Goal: Ask a question: Seek information or help from site administrators or community

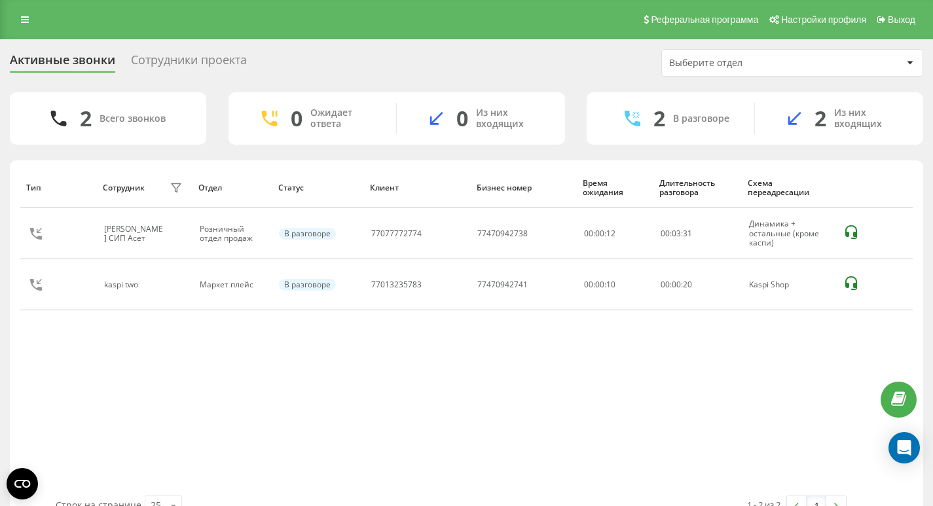
click at [9, 22] on div "Реферальная программа Настройки профиля Выход" at bounding box center [466, 19] width 933 height 39
click at [21, 22] on icon at bounding box center [25, 19] width 8 height 9
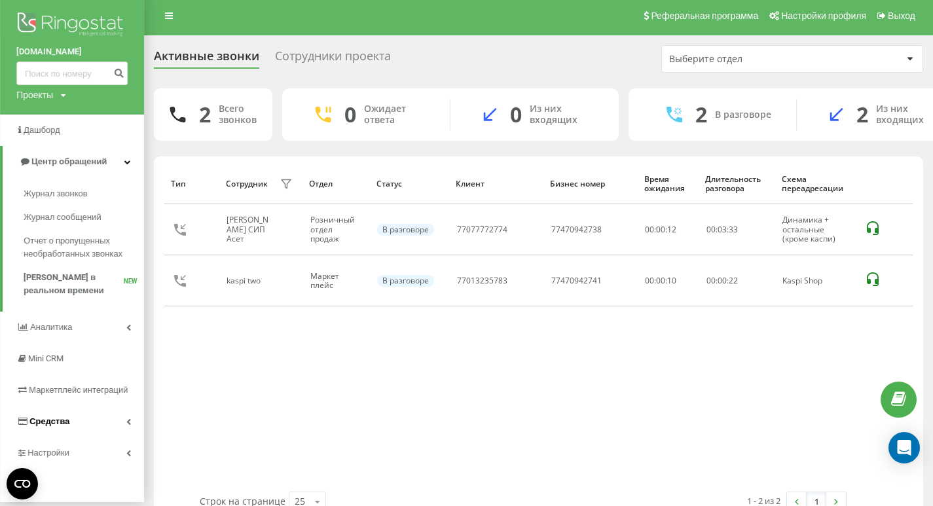
scroll to position [32, 0]
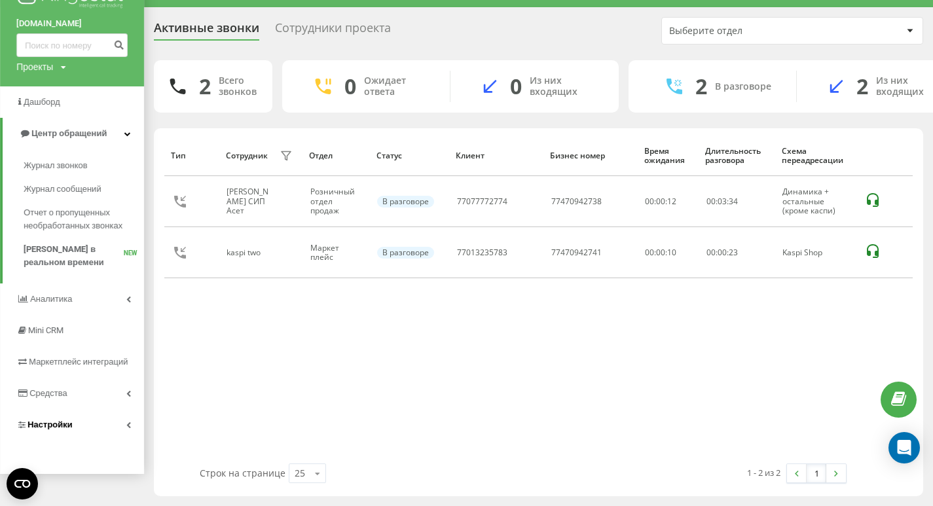
click at [59, 419] on span "Настройки" at bounding box center [44, 424] width 56 height 13
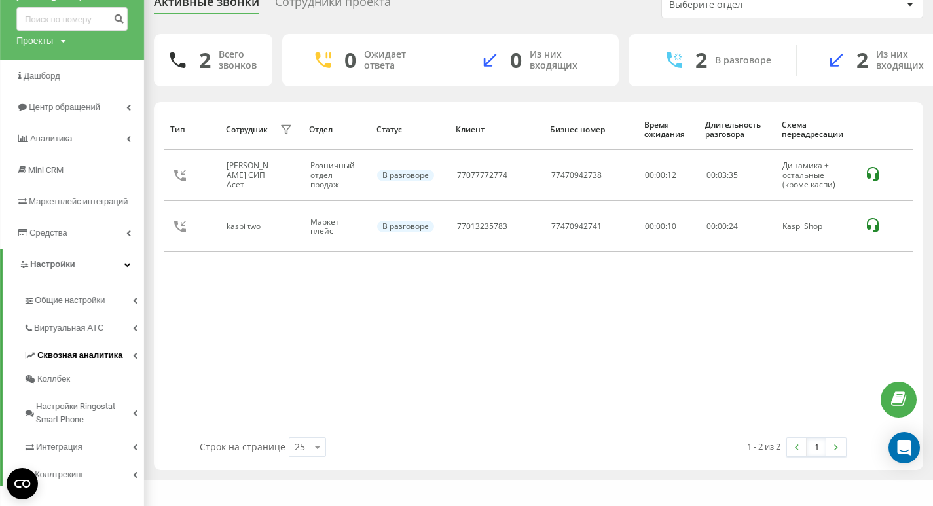
scroll to position [72, 0]
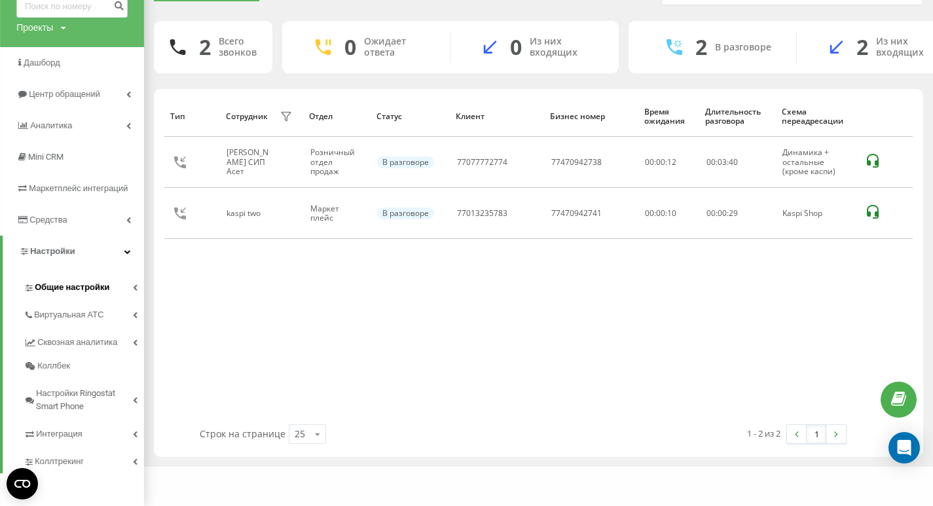
click at [91, 285] on span "Общие настройки" at bounding box center [72, 287] width 75 height 13
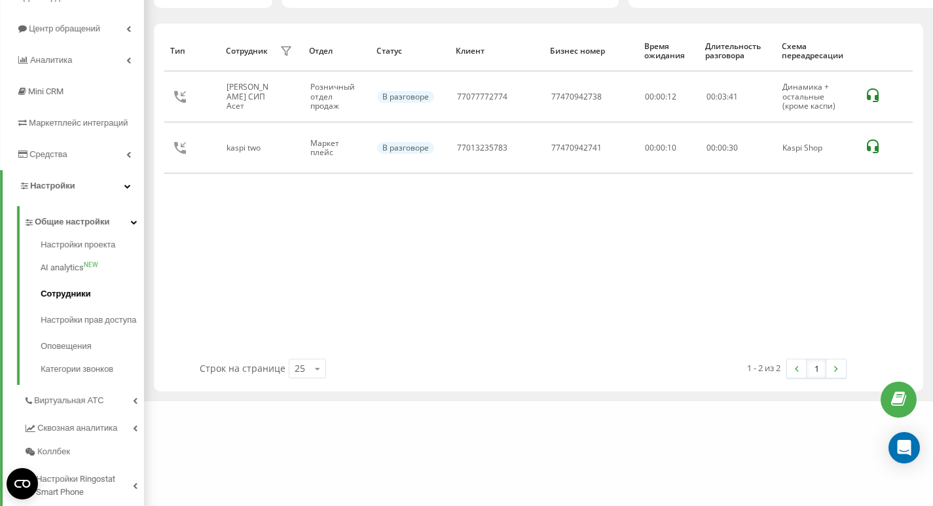
scroll to position [137, 0]
click at [86, 293] on span "Сотрудники" at bounding box center [66, 293] width 50 height 13
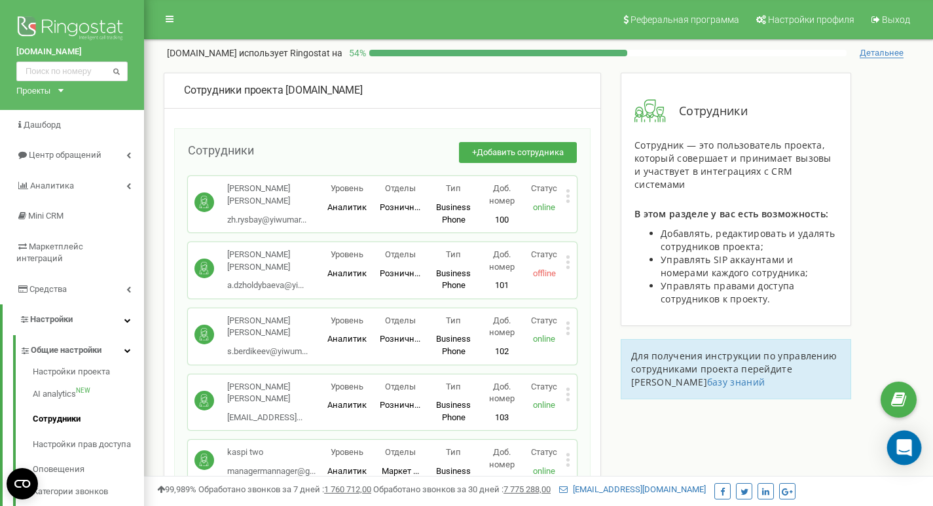
click at [912, 452] on div "Open Intercom Messenger" at bounding box center [904, 448] width 35 height 35
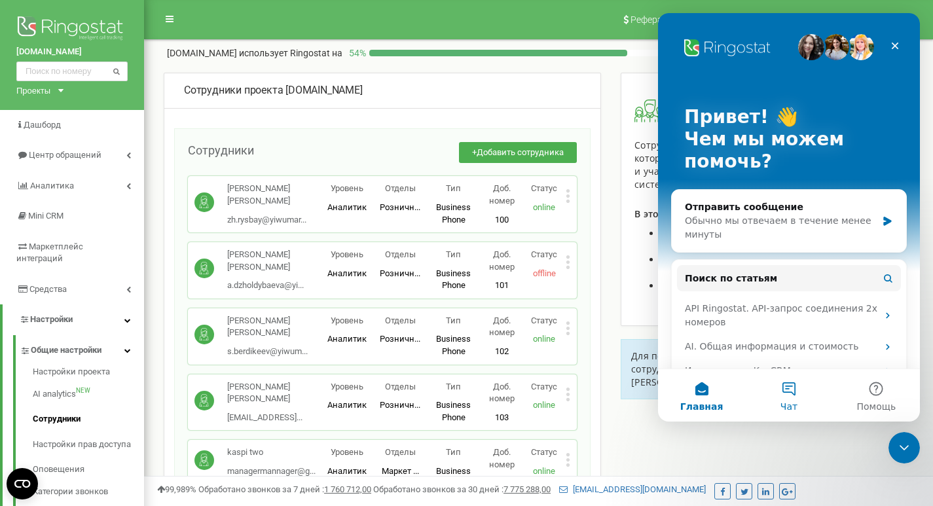
click at [801, 399] on button "Чат" at bounding box center [788, 395] width 87 height 52
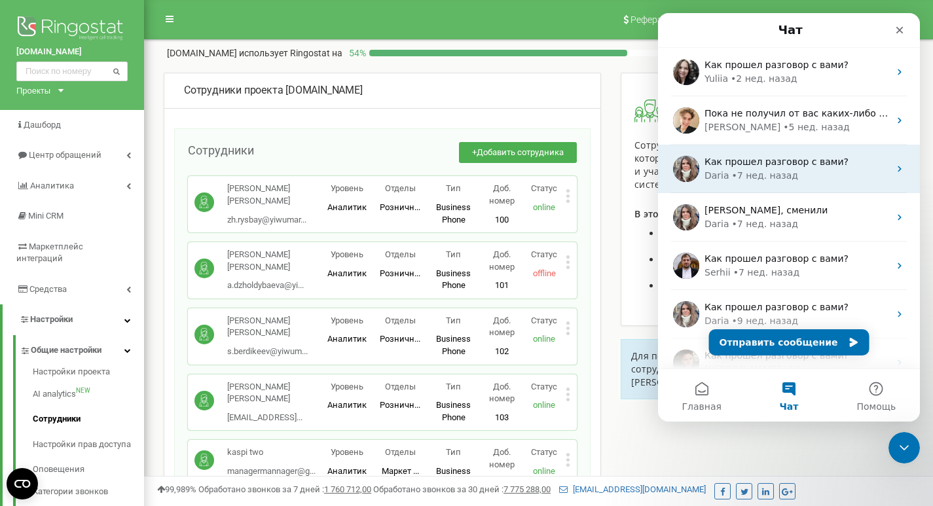
click at [761, 177] on div "• [DATE]" at bounding box center [765, 176] width 66 height 14
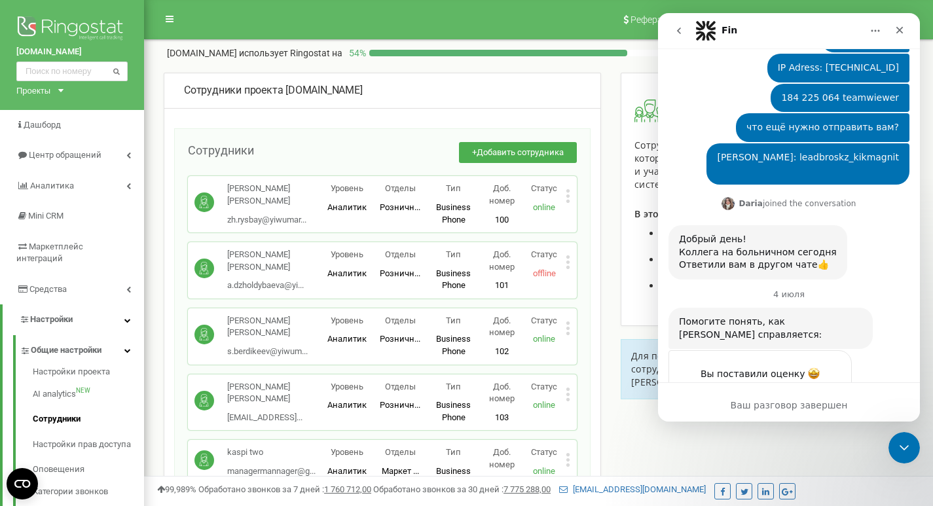
scroll to position [955, 0]
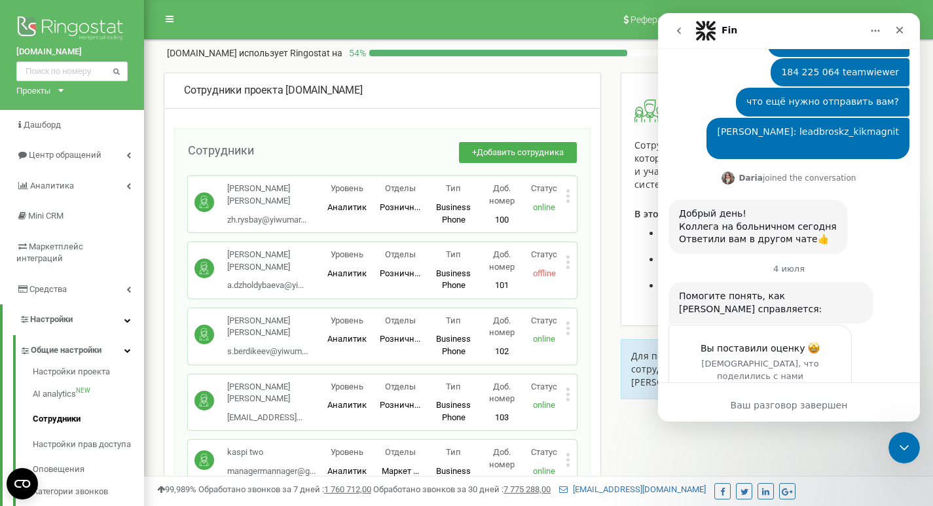
click at [682, 26] on icon "go back" at bounding box center [679, 31] width 10 height 10
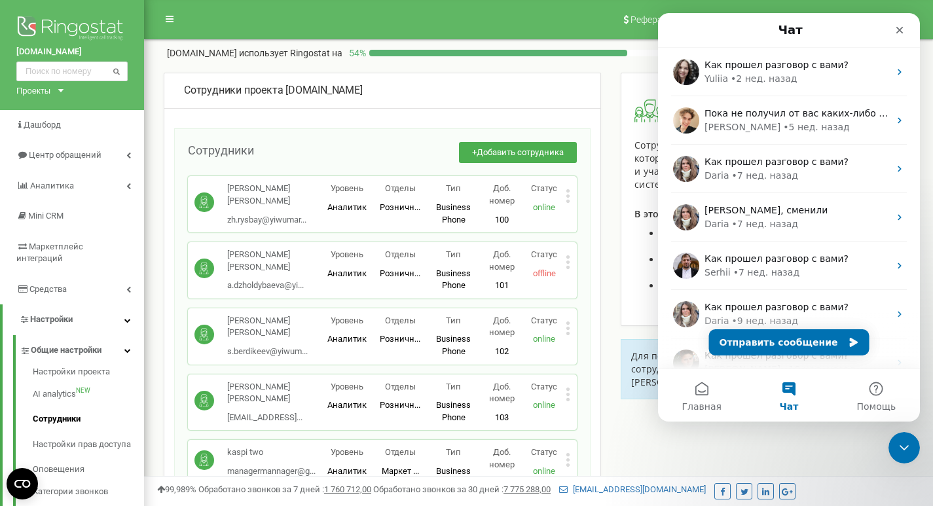
scroll to position [0, 0]
click at [812, 344] on button "Отправить сообщение" at bounding box center [789, 342] width 160 height 26
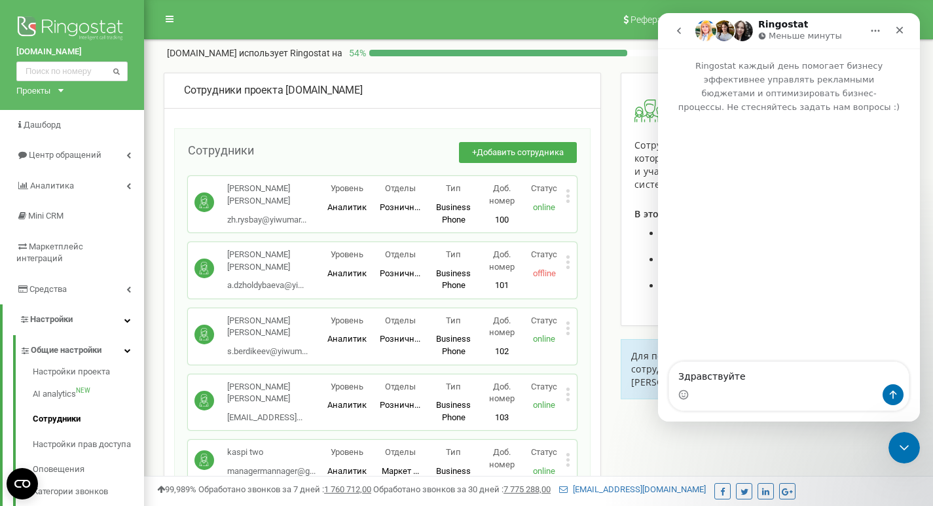
type textarea "Здравствуйте"
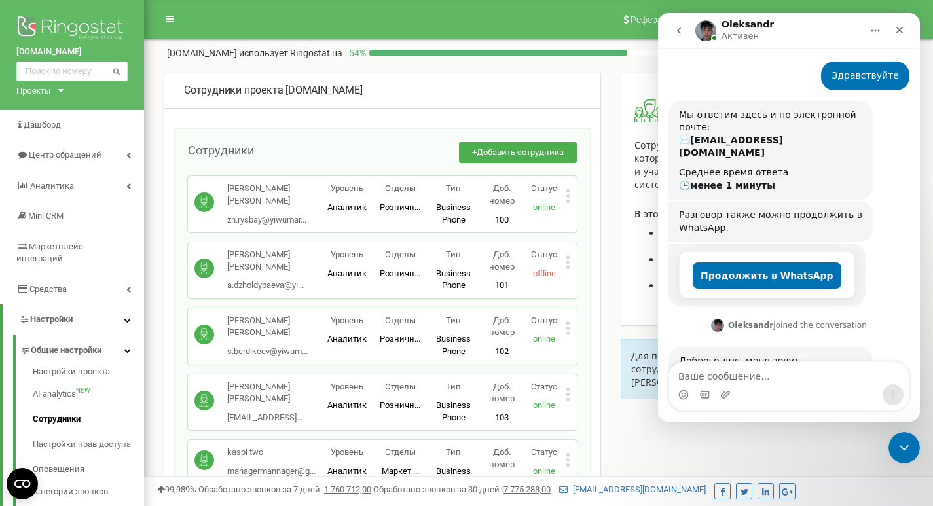
scroll to position [82, 0]
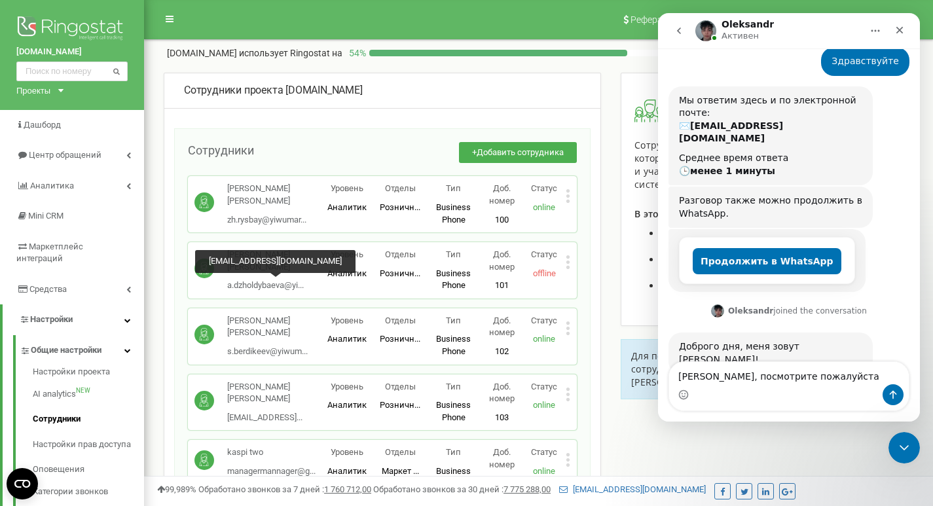
click at [251, 290] on span "a.dzholdybaeva@yi..." at bounding box center [265, 285] width 77 height 10
click at [251, 282] on span "a.dzholdybaeva@yi..." at bounding box center [265, 285] width 77 height 10
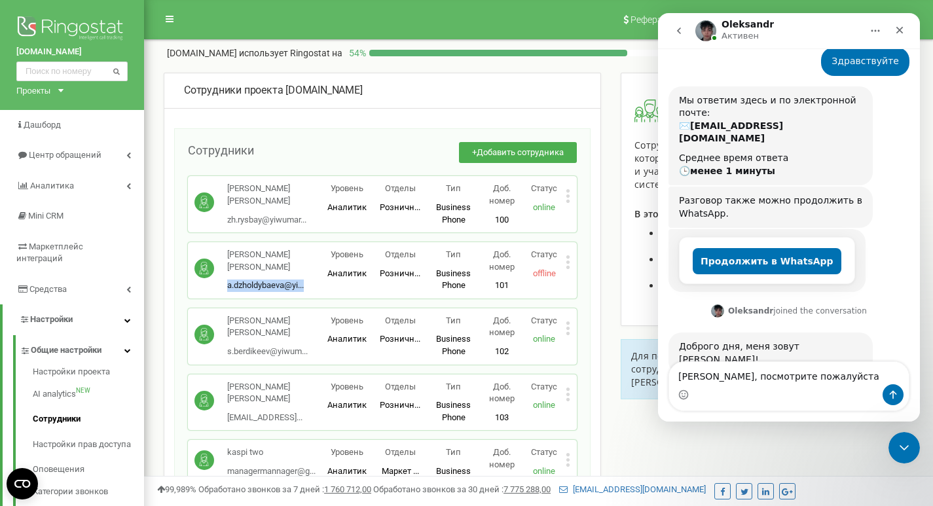
drag, startPoint x: 223, startPoint y: 286, endPoint x: 313, endPoint y: 299, distance: 91.3
copy span "a.dzholdybaeva@yi..."
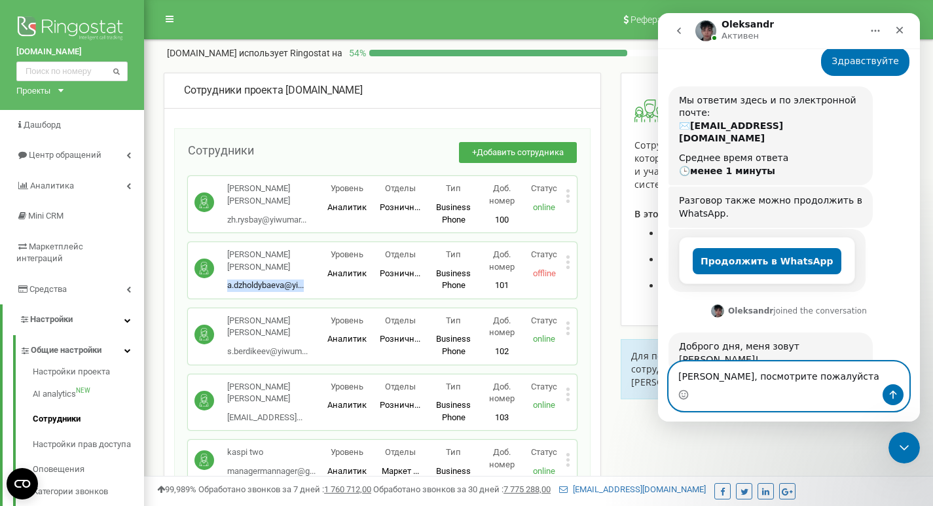
click at [843, 380] on textarea "[PERSON_NAME], посмотрите пожалуйста" at bounding box center [789, 373] width 240 height 22
paste textarea "a.dzholdybaeva@yi..."
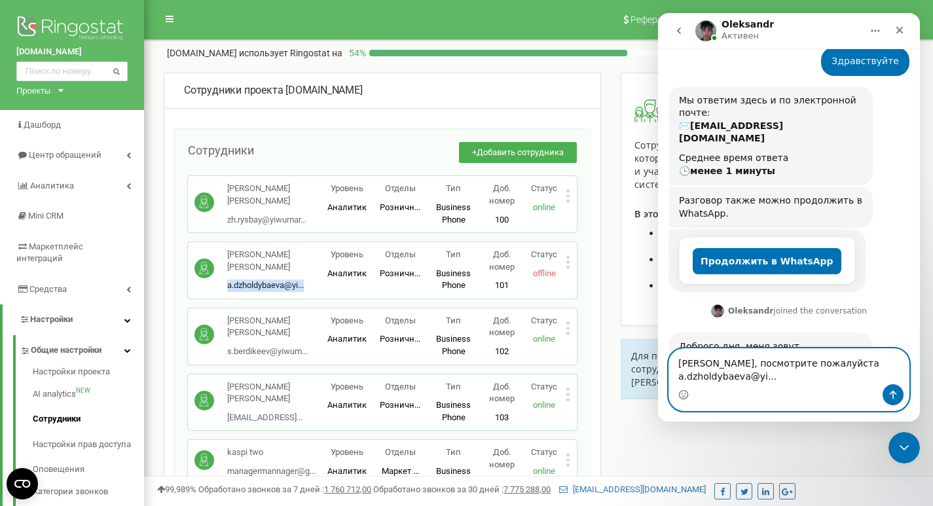
scroll to position [96, 0]
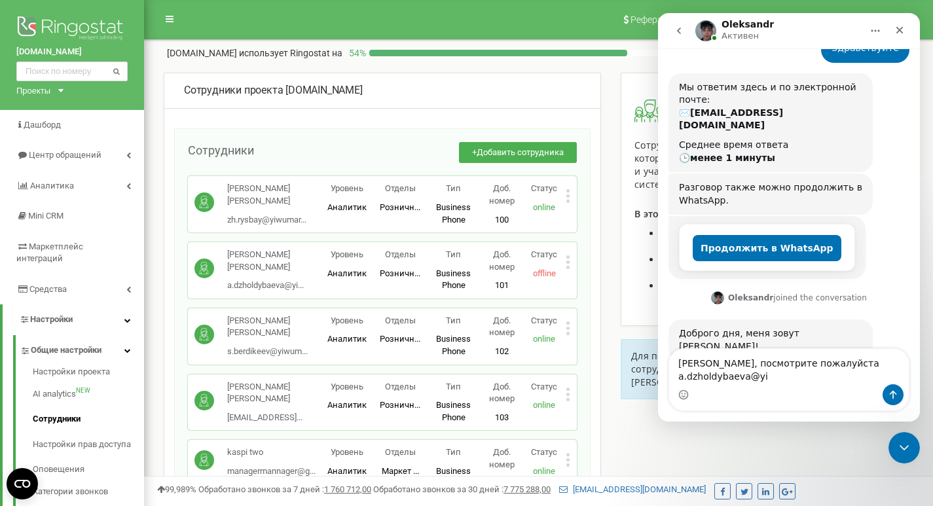
click at [558, 262] on div "Статус offline" at bounding box center [544, 264] width 43 height 31
click at [259, 266] on p "[PERSON_NAME] [PERSON_NAME]" at bounding box center [273, 261] width 93 height 24
click at [225, 260] on div "[PERSON_NAME] Сип Акмарал a.dzholdybaeva@yi... [EMAIL_ADDRESS][DOMAIN_NAME]" at bounding box center [257, 270] width 126 height 43
click at [280, 283] on span "a.dzholdybaeva@yi..." at bounding box center [265, 285] width 77 height 10
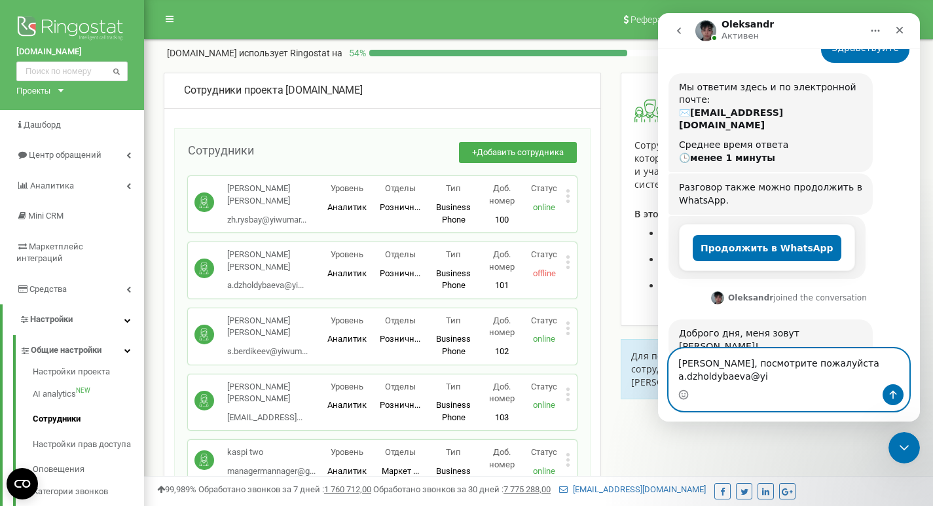
click at [769, 378] on textarea "[PERSON_NAME], посмотрите пожалуйста a.dzholdybaeva@yi" at bounding box center [789, 366] width 240 height 35
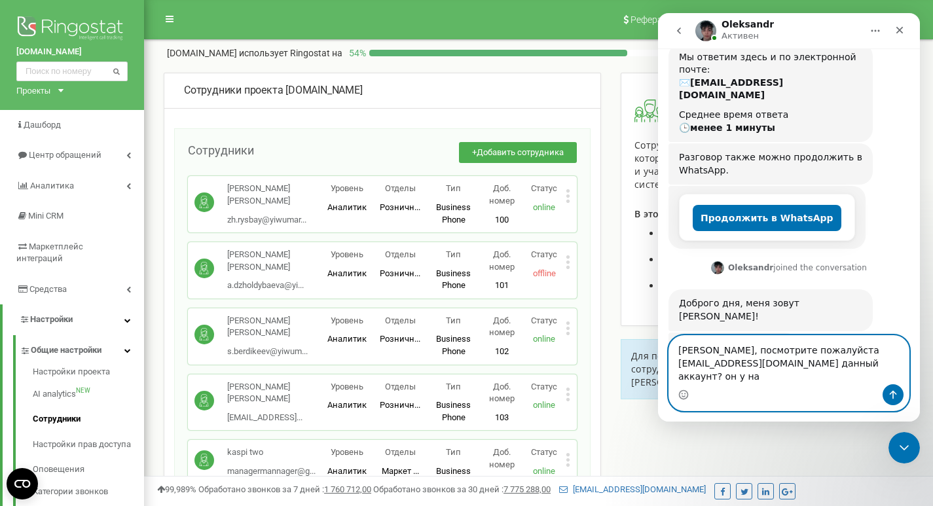
scroll to position [139, 0]
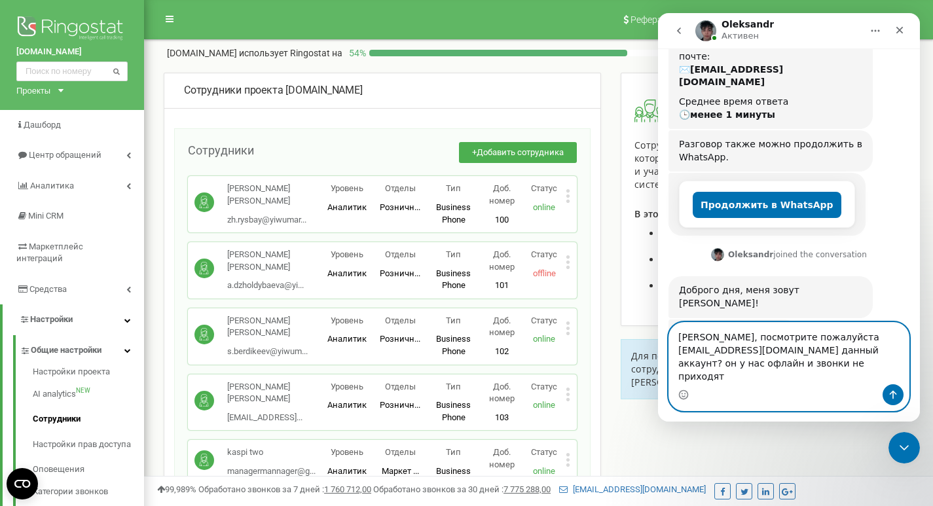
type textarea "[PERSON_NAME], посмотрите пожалуйста [EMAIL_ADDRESS][DOMAIN_NAME] данный аккаун…"
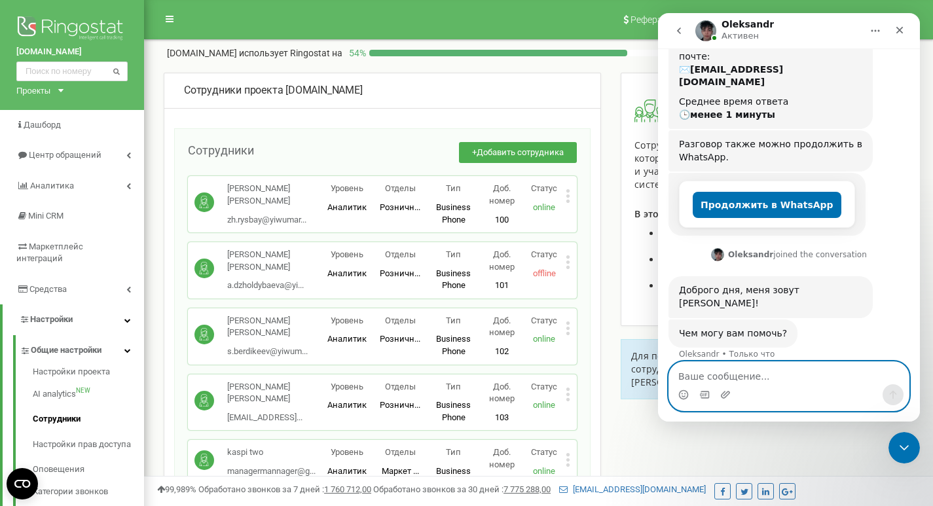
scroll to position [190, 0]
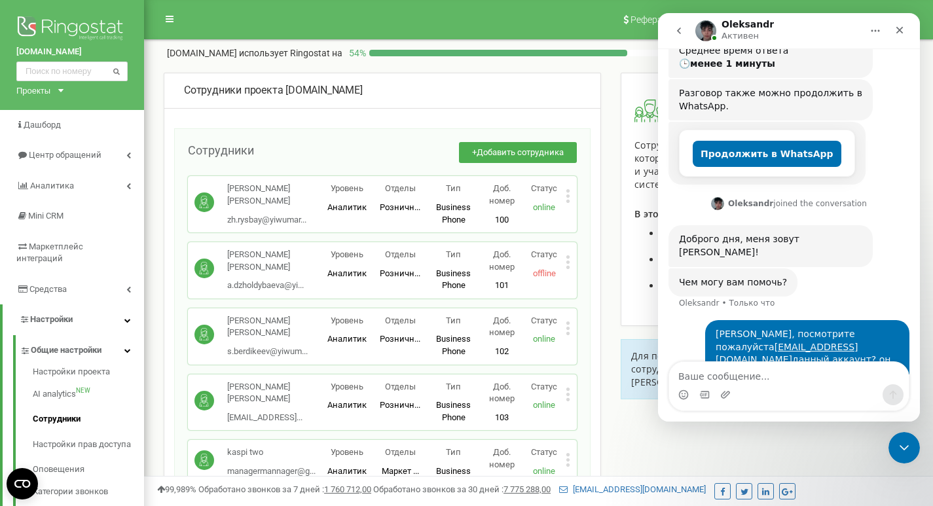
click at [805, 328] on div "[PERSON_NAME], посмотрите пожалуйста [EMAIL_ADDRESS][DOMAIN_NAME] данный аккаун…" at bounding box center [807, 353] width 183 height 51
click at [860, 328] on div "[PERSON_NAME], посмотрите пожалуйста [EMAIL_ADDRESS][DOMAIN_NAME] данный аккаун…" at bounding box center [807, 353] width 183 height 51
click at [758, 335] on div "[PERSON_NAME], посмотрите пожалуйста [EMAIL_ADDRESS][DOMAIN_NAME] данный аккаун…" at bounding box center [807, 353] width 183 height 51
drag, startPoint x: 759, startPoint y: 333, endPoint x: 881, endPoint y: 210, distance: 173.6
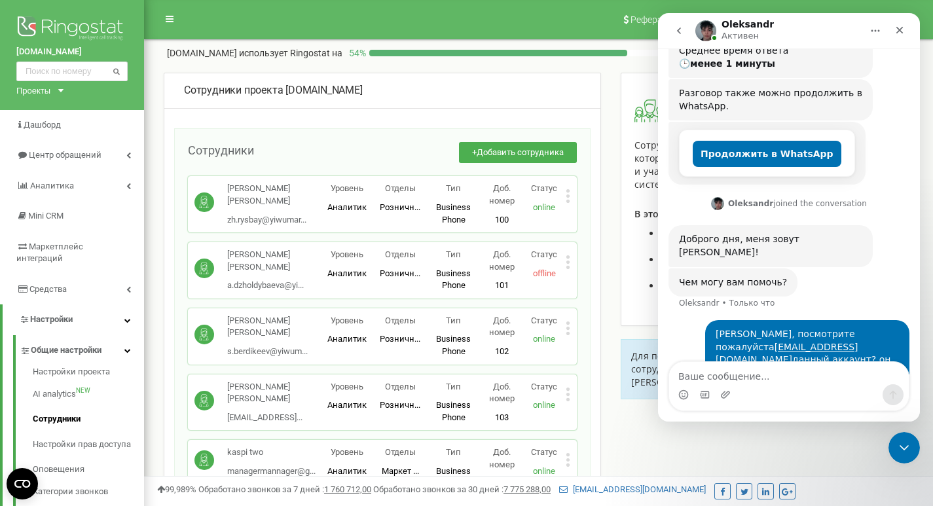
click at [880, 225] on div "Доброго дня, меня зовут [PERSON_NAME]! [PERSON_NAME] • 3 мин назад" at bounding box center [788, 246] width 241 height 43
click at [769, 328] on div "[PERSON_NAME], посмотрите пожалуйста [EMAIL_ADDRESS][DOMAIN_NAME] данный аккаун…" at bounding box center [807, 353] width 183 height 51
click at [757, 333] on div "[PERSON_NAME], посмотрите пожалуйста [EMAIL_ADDRESS][DOMAIN_NAME] данный аккаун…" at bounding box center [807, 353] width 183 height 51
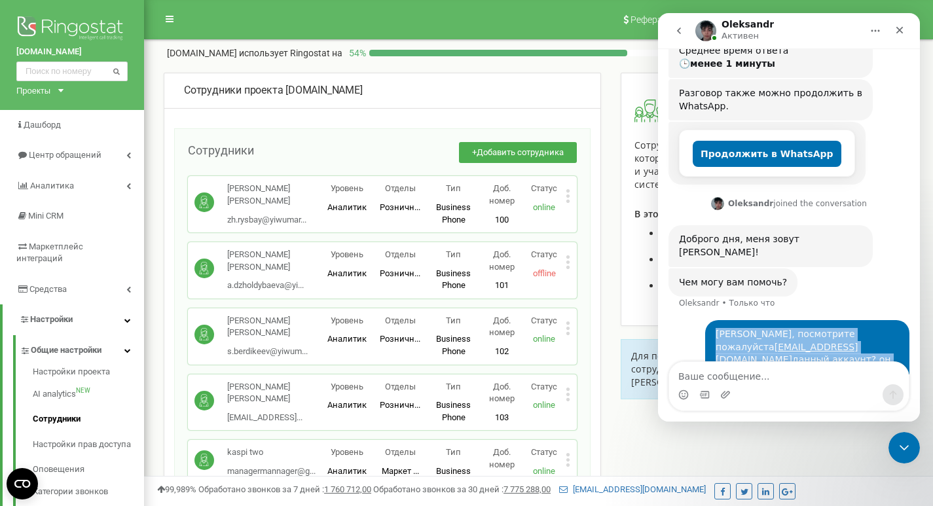
click at [758, 333] on div "[PERSON_NAME], посмотрите пожалуйста [EMAIL_ADDRESS][DOMAIN_NAME] данный аккаун…" at bounding box center [807, 353] width 183 height 51
click at [757, 333] on div "[PERSON_NAME], посмотрите пожалуйста [EMAIL_ADDRESS][DOMAIN_NAME] данный аккаун…" at bounding box center [807, 353] width 183 height 51
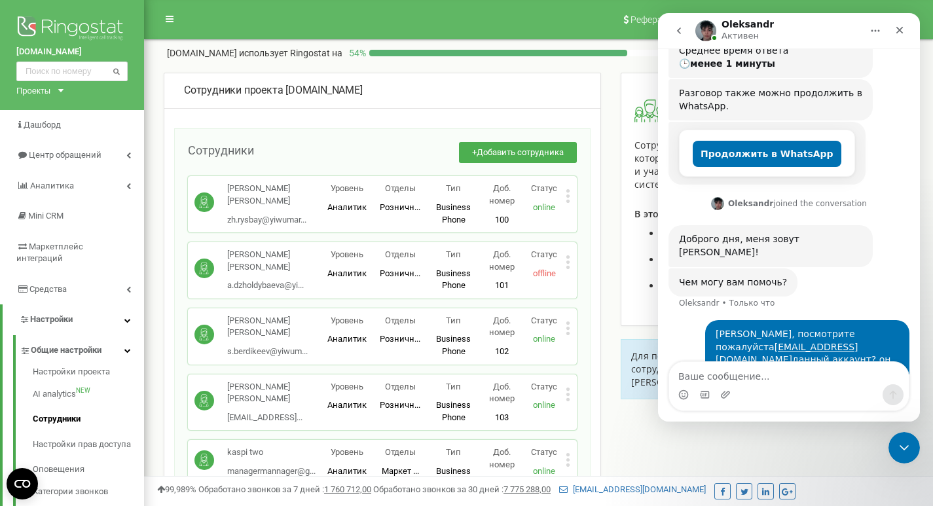
click at [759, 333] on div "[PERSON_NAME], посмотрите пожалуйста [EMAIL_ADDRESS][DOMAIN_NAME] данный аккаун…" at bounding box center [807, 353] width 183 height 51
click at [758, 333] on div "[PERSON_NAME], посмотрите пожалуйста [EMAIL_ADDRESS][DOMAIN_NAME] данный аккаун…" at bounding box center [807, 353] width 183 height 51
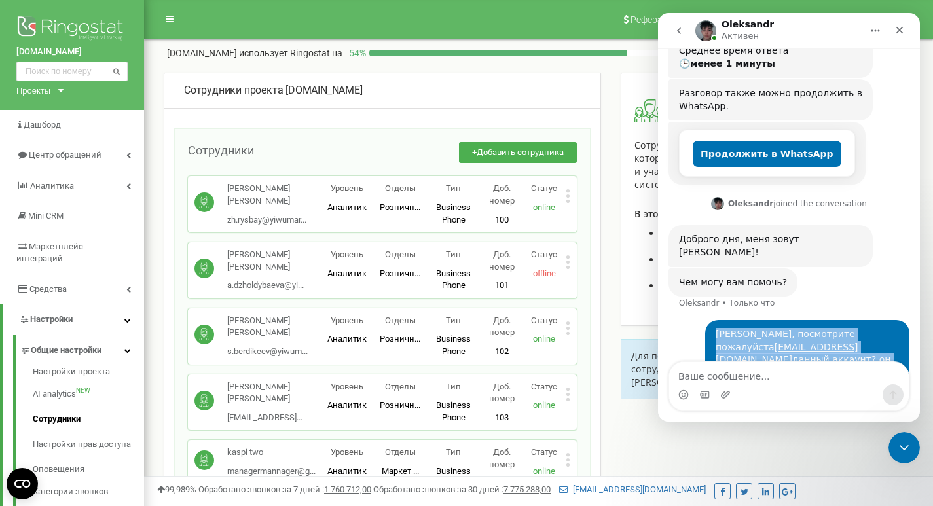
click at [758, 333] on div "[PERSON_NAME], посмотрите пожалуйста [EMAIL_ADDRESS][DOMAIN_NAME] данный аккаун…" at bounding box center [807, 353] width 183 height 51
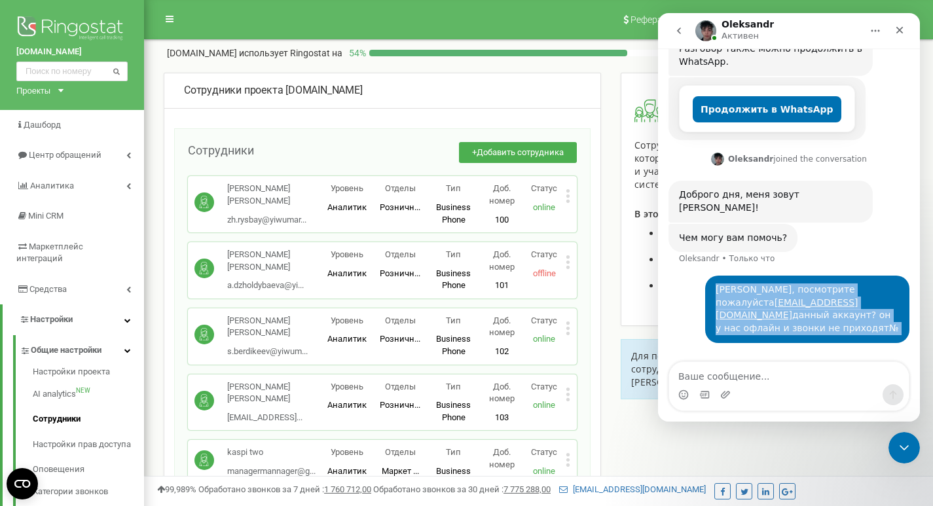
scroll to position [240, 0]
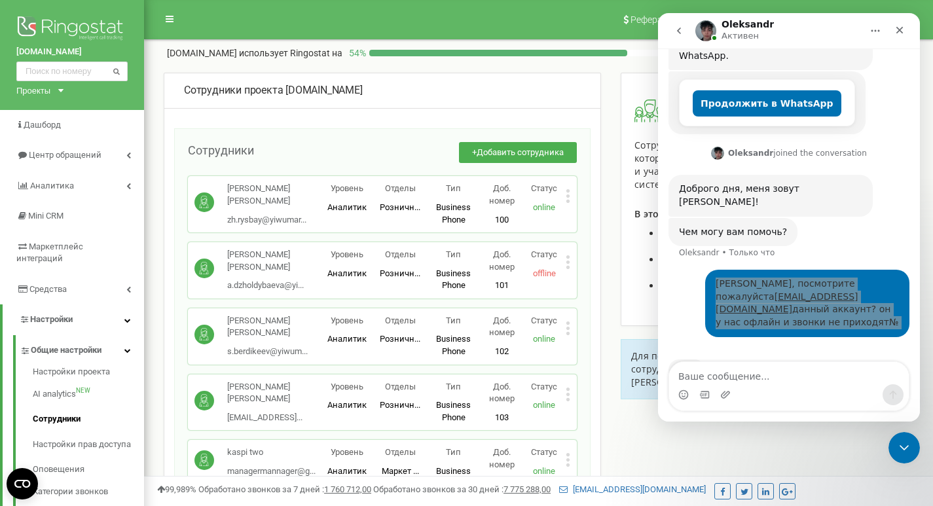
drag, startPoint x: 92, startPoint y: 318, endPoint x: 621, endPoint y: 252, distance: 533.0
click at [621, 252] on div "Сотрудники Сотрудник — это пользователь проекта, который совершает и принимает …" at bounding box center [736, 199] width 230 height 253
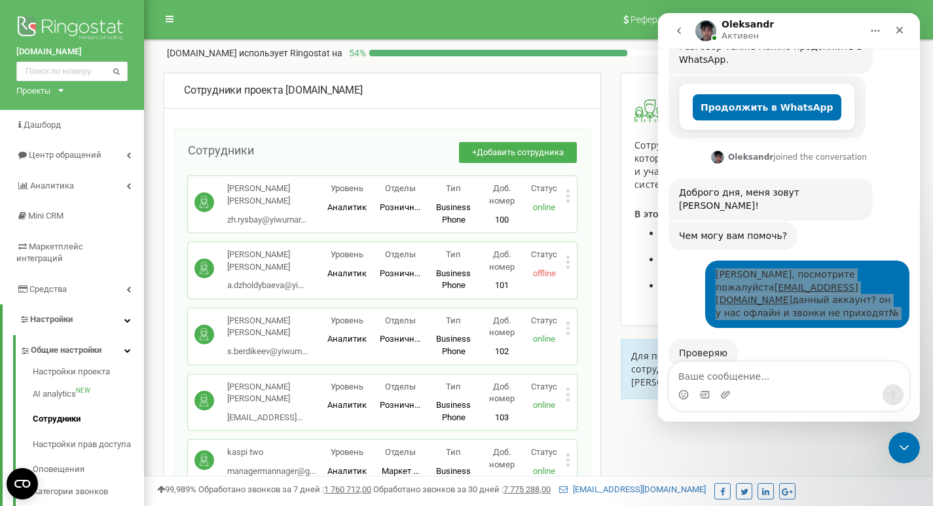
scroll to position [229, 0]
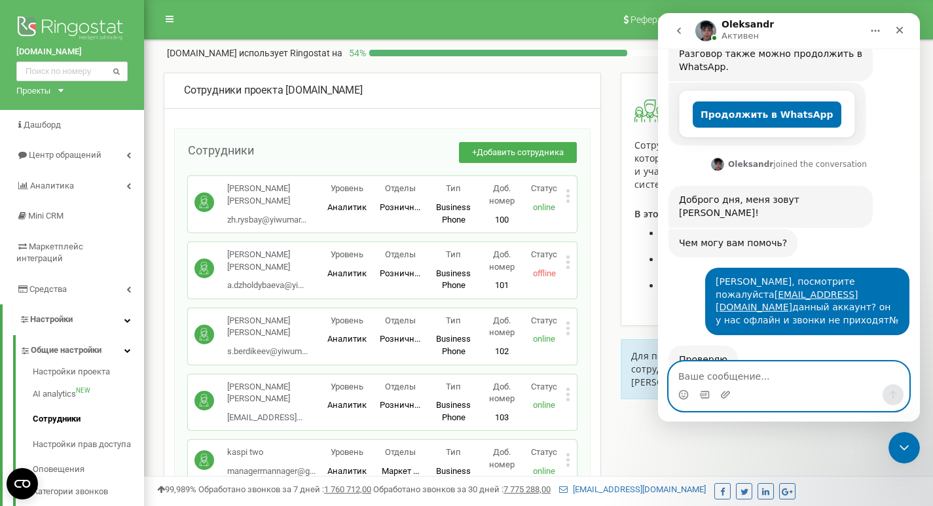
click at [710, 376] on textarea "Ваше сообщение..." at bounding box center [789, 373] width 240 height 22
type textarea "и"
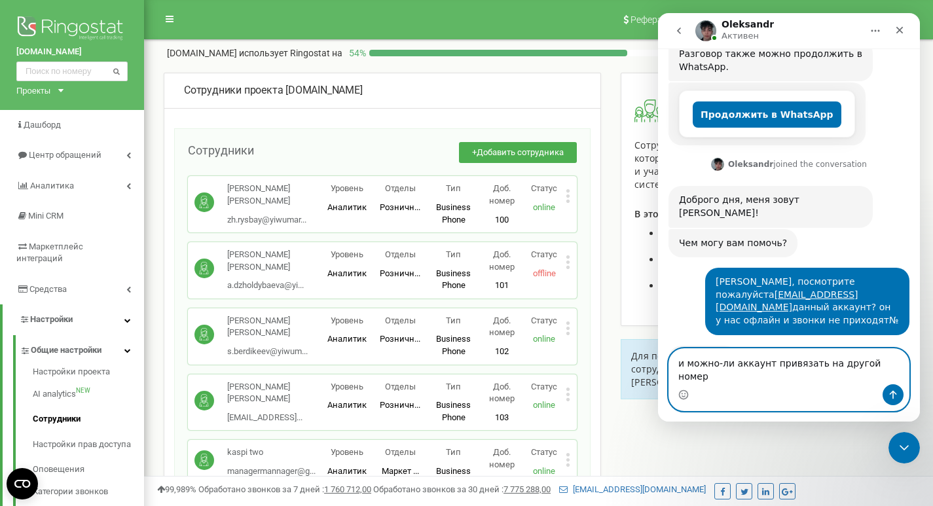
type textarea "и можно-ли аккаунт привязать на другой номер?"
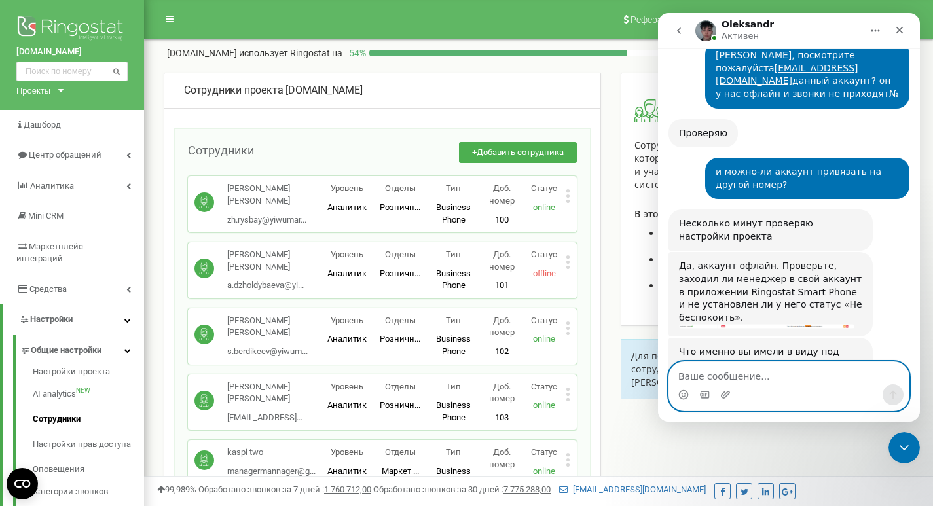
scroll to position [473, 0]
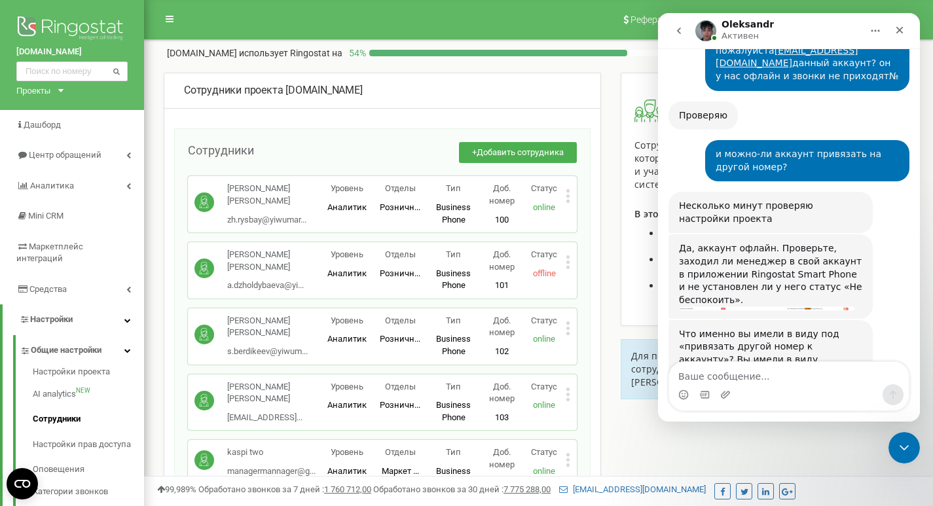
click at [746, 200] on div "Несколько минут проверяю настройки проекта" at bounding box center [770, 213] width 183 height 26
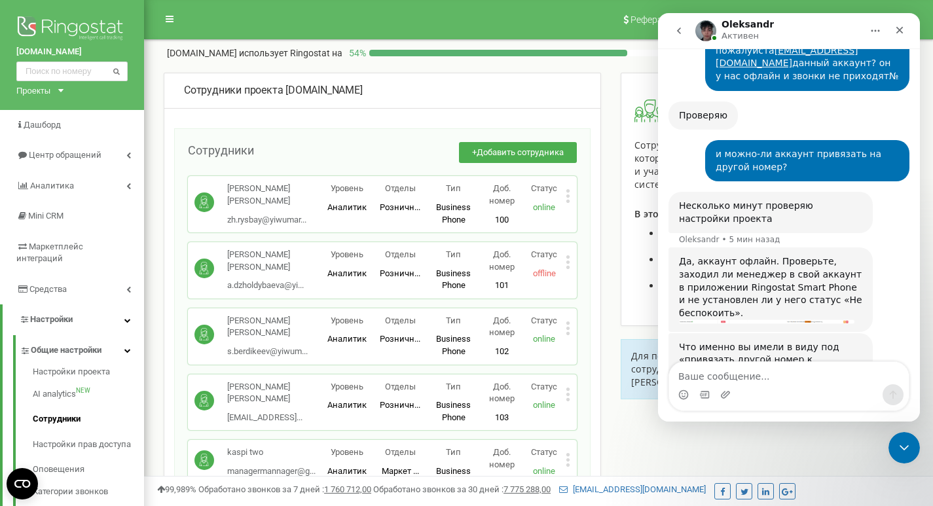
scroll to position [486, 0]
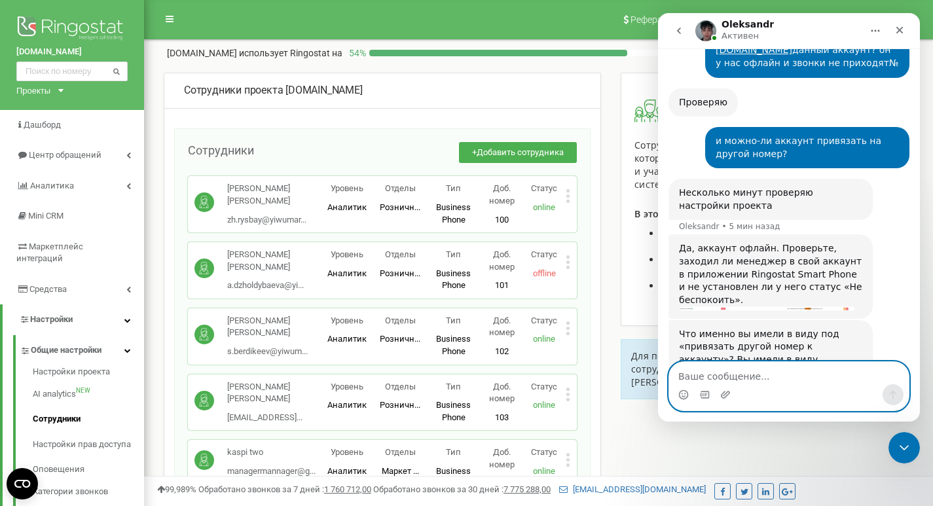
click at [714, 374] on textarea "Ваше сообщение..." at bounding box center [789, 373] width 240 height 22
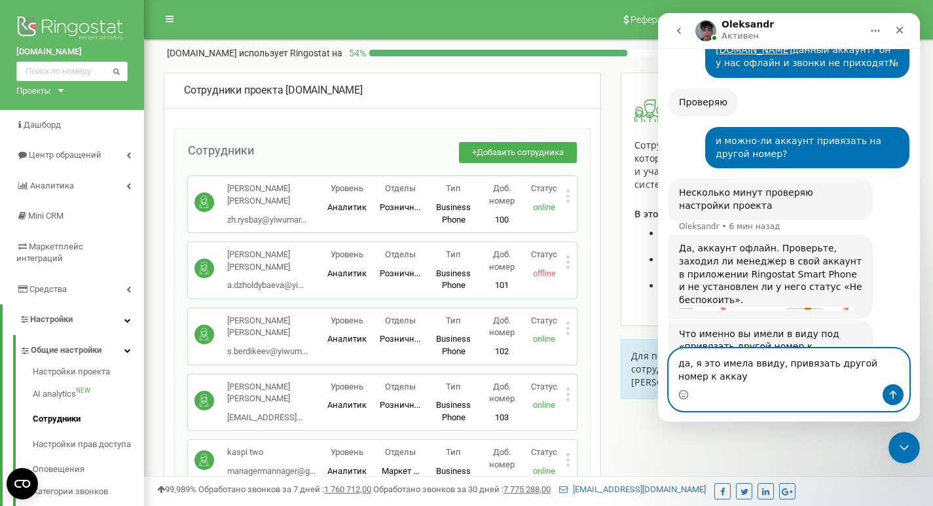
scroll to position [500, 0]
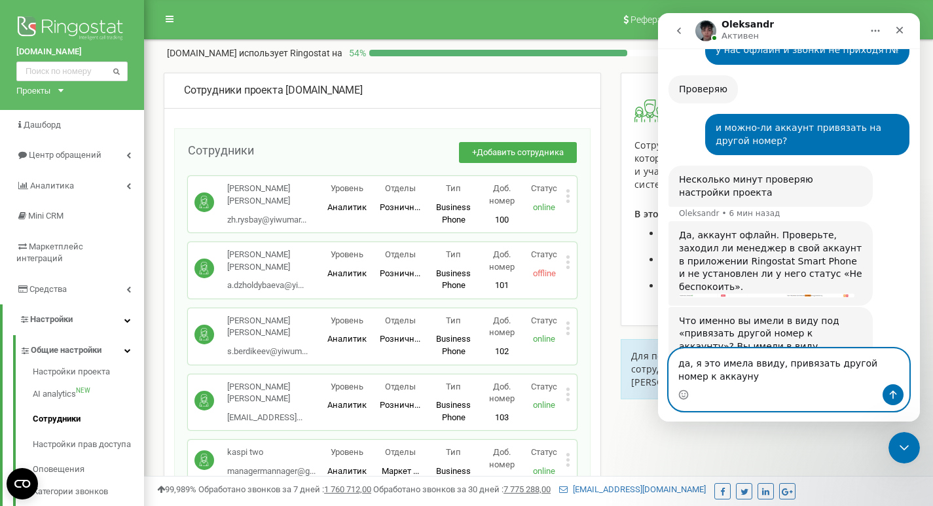
type textarea "да, я это имела ввиду, привязать другой номер к аккауну."
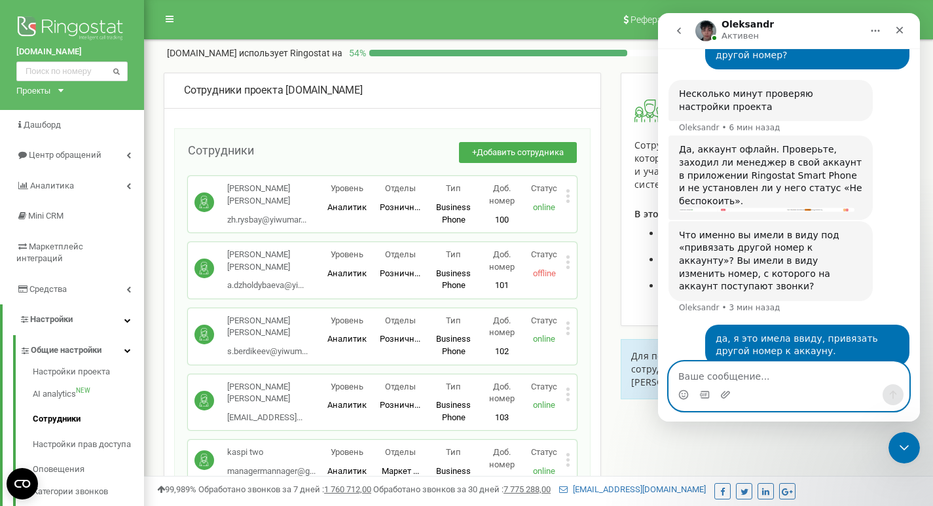
scroll to position [589, 0]
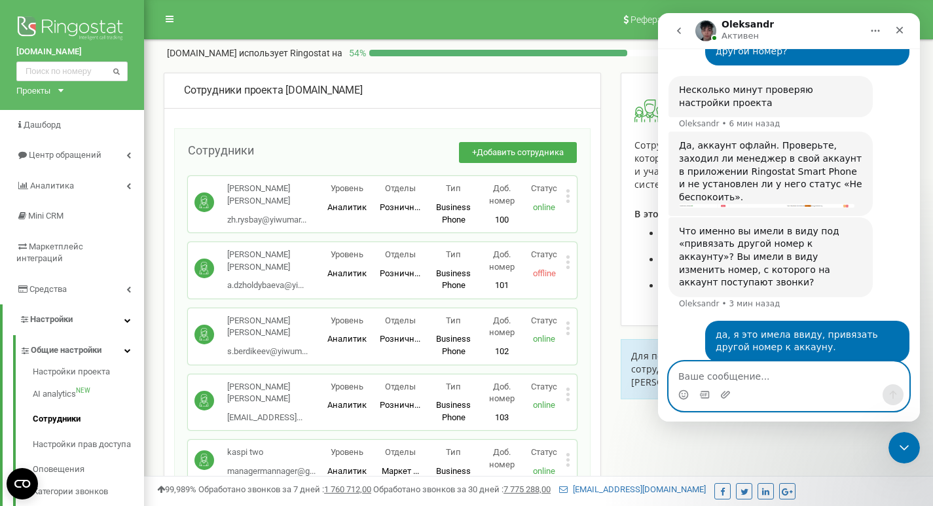
paste textarea "[PHONE_NUMBER]"
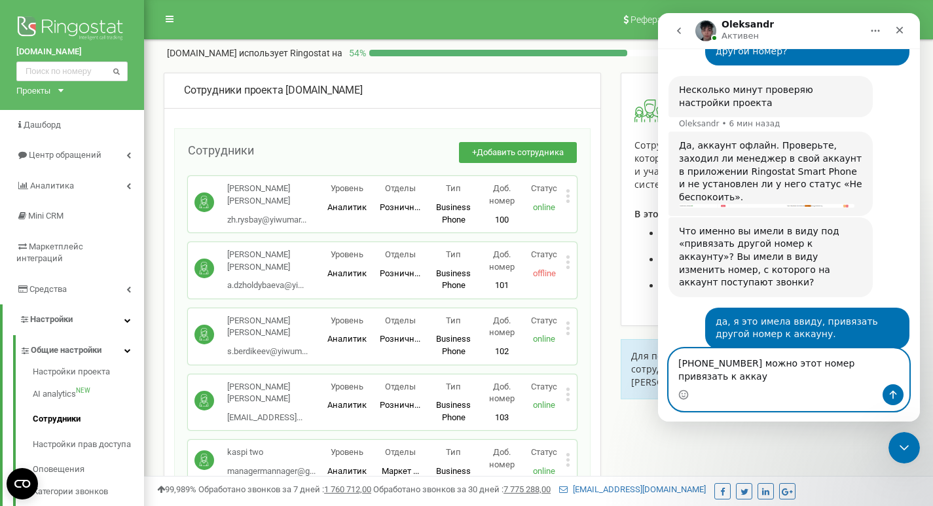
scroll to position [591, 0]
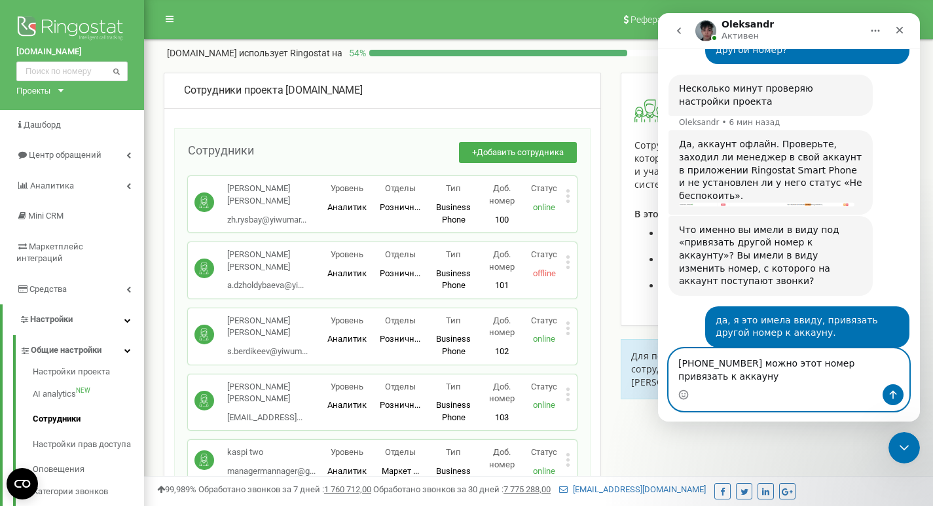
type textarea "[PHONE_NUMBER] можно этот номер привязать к аккауну?"
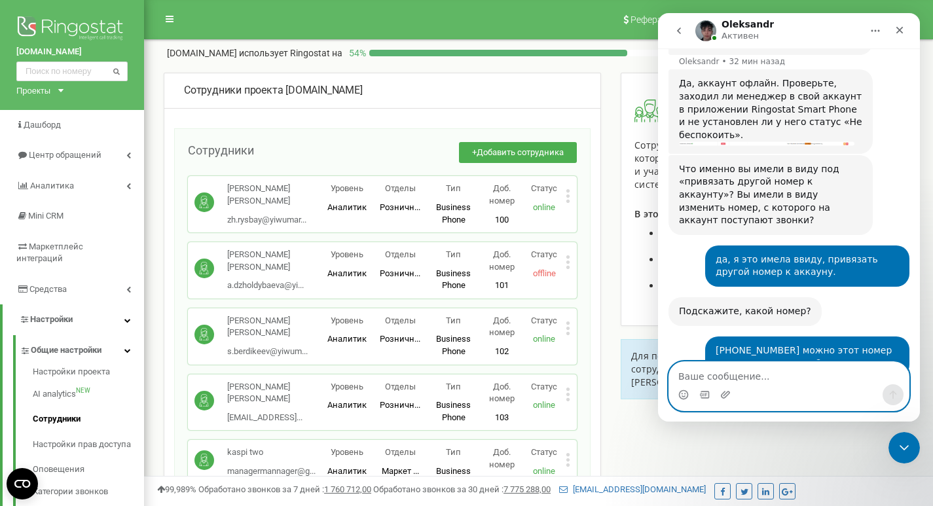
scroll to position [711, 0]
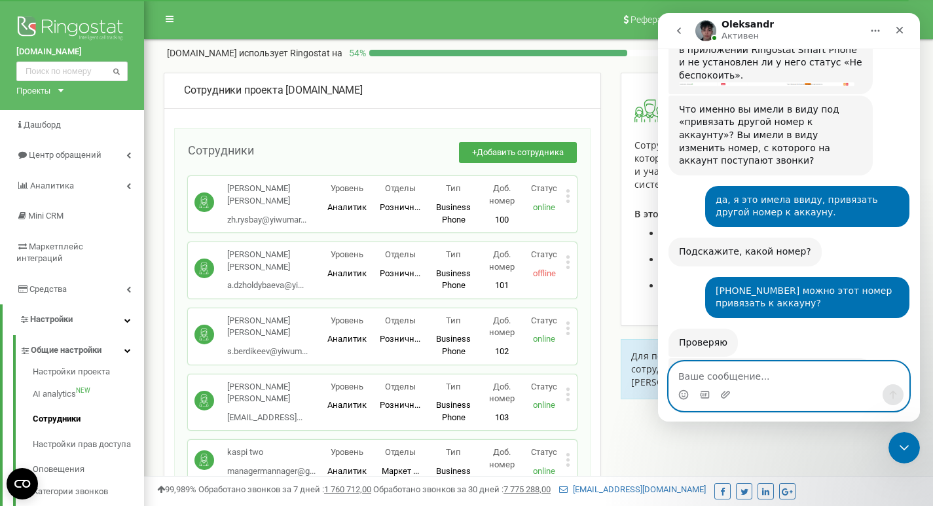
click at [717, 377] on textarea "Ваше сообщение..." at bounding box center [789, 373] width 240 height 22
type textarea "[PERSON_NAME]"
type textarea "э"
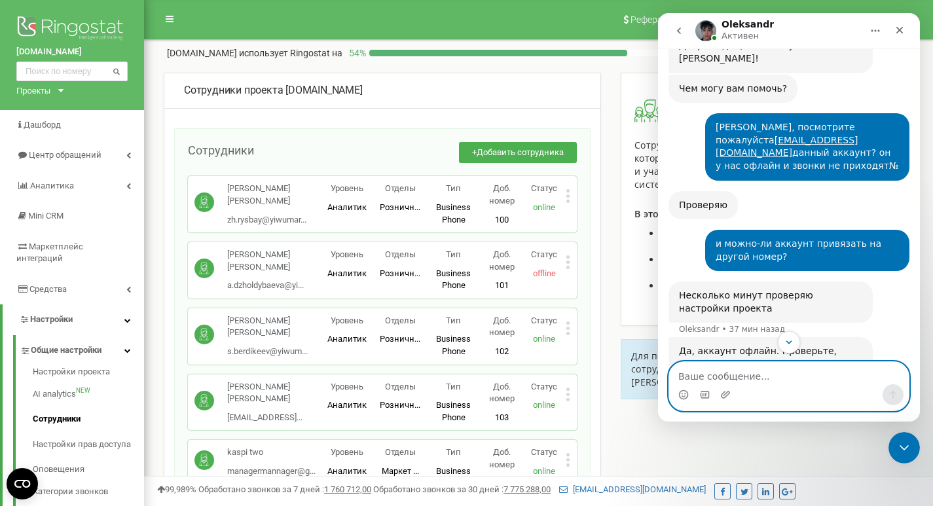
scroll to position [318, 0]
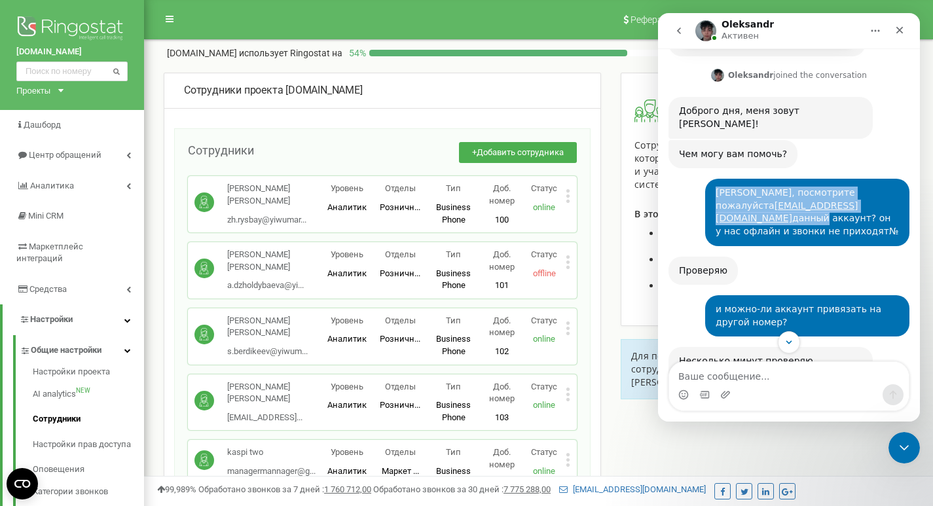
drag, startPoint x: 699, startPoint y: 165, endPoint x: 862, endPoint y: 171, distance: 163.1
click at [862, 179] on div "[PERSON_NAME], посмотрите пожалуйста [EMAIL_ADDRESS][DOMAIN_NAME] данный аккаун…" at bounding box center [807, 212] width 204 height 67
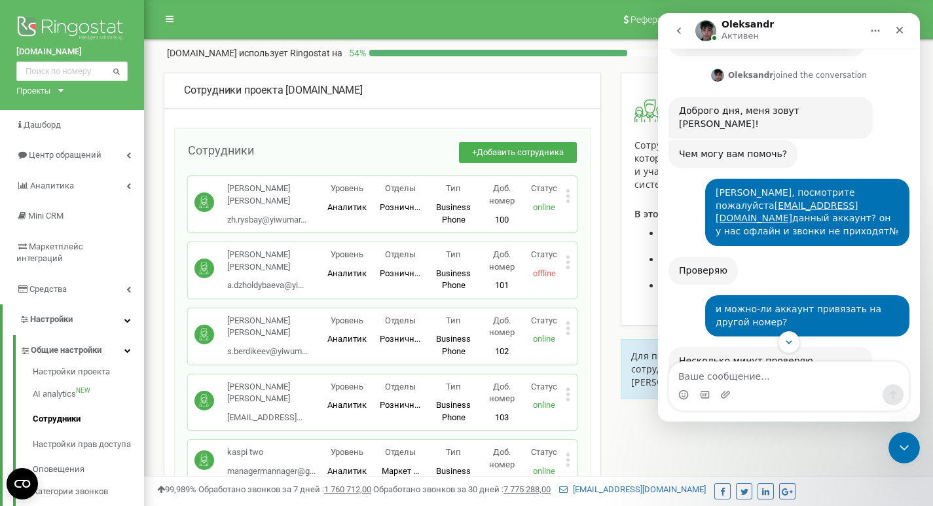
click at [881, 187] on div "[PERSON_NAME], посмотрите пожалуйста [EMAIL_ADDRESS][DOMAIN_NAME] данный аккаун…" at bounding box center [807, 212] width 183 height 51
drag, startPoint x: 835, startPoint y: 165, endPoint x: 709, endPoint y: 164, distance: 126.4
click at [716, 187] on div "[PERSON_NAME], посмотрите пожалуйста [EMAIL_ADDRESS][DOMAIN_NAME] данный аккаун…" at bounding box center [807, 212] width 183 height 51
copy div "[EMAIL_ADDRESS][DOMAIN_NAME]"
click at [291, 248] on div "[PERSON_NAME] Сип Акмарал a.dzholdybaeva@yi... [EMAIL_ADDRESS][DOMAIN_NAME] Уро…" at bounding box center [382, 270] width 389 height 56
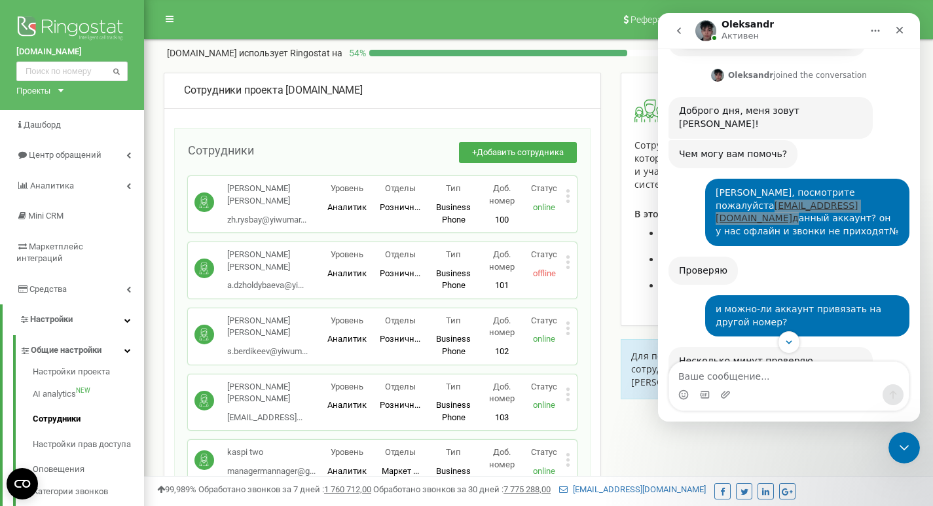
click at [261, 252] on p "[PERSON_NAME] [PERSON_NAME]" at bounding box center [273, 261] width 93 height 24
click at [247, 270] on p "[PERSON_NAME] [PERSON_NAME]" at bounding box center [273, 261] width 93 height 24
click at [270, 280] on p "a.dzholdybaeva@yi... [EMAIL_ADDRESS][DOMAIN_NAME]" at bounding box center [273, 286] width 93 height 12
click at [289, 258] on p "[PERSON_NAME] [PERSON_NAME]" at bounding box center [273, 261] width 93 height 24
click at [247, 258] on p "[PERSON_NAME] [PERSON_NAME]" at bounding box center [273, 261] width 93 height 24
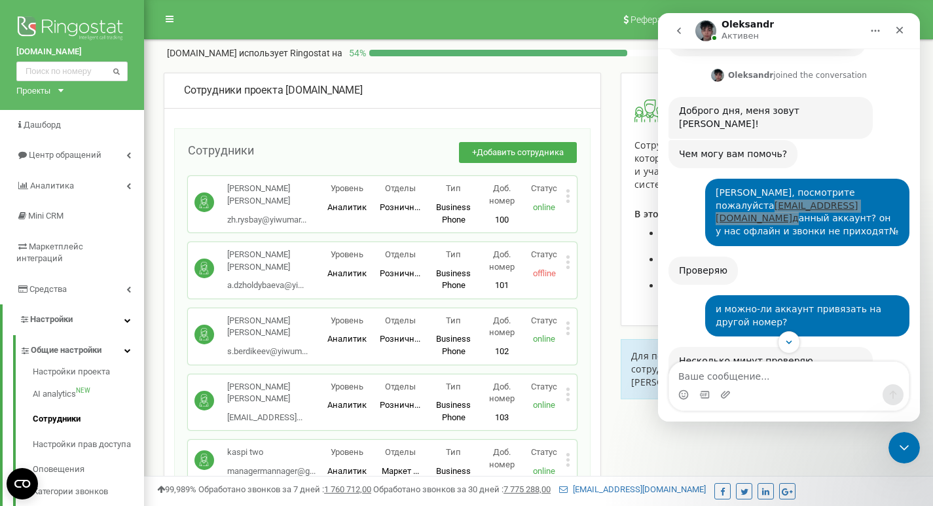
click at [569, 260] on icon at bounding box center [568, 262] width 5 height 14
click at [621, 280] on span "Редактировать" at bounding box center [616, 284] width 67 height 9
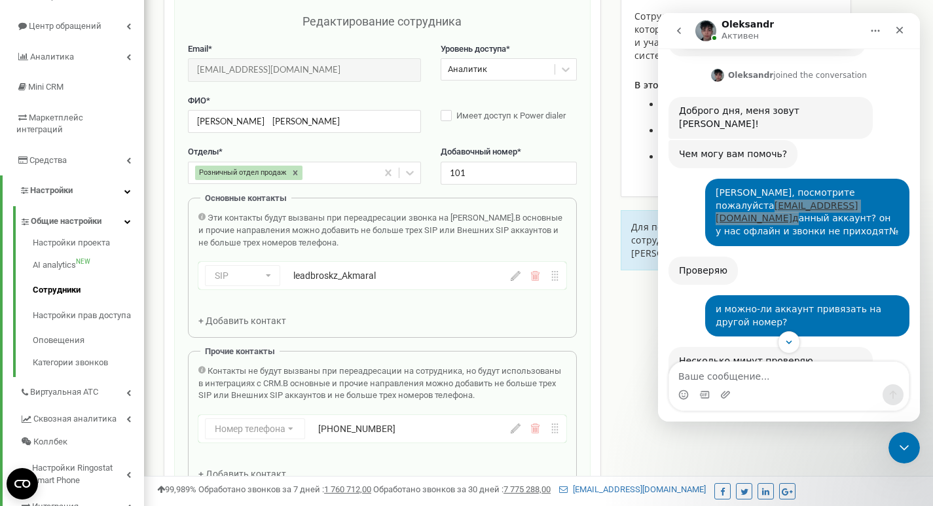
scroll to position [131, 0]
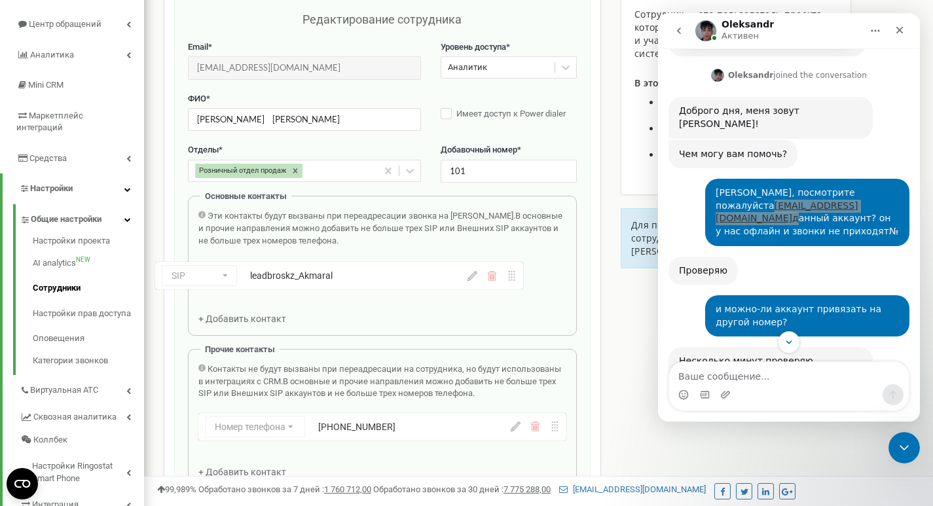
drag, startPoint x: 409, startPoint y: 280, endPoint x: 359, endPoint y: 282, distance: 49.8
click at [359, 282] on div "SIP Номер телефона SIP Внешний SIP leadbroskz_Akmaral" at bounding box center [382, 276] width 368 height 33
click at [295, 280] on div "leadbroskz_Akmaral" at bounding box center [383, 273] width 181 height 13
drag, startPoint x: 404, startPoint y: 275, endPoint x: 365, endPoint y: 274, distance: 39.3
click at [325, 283] on div "SIP Номер телефона SIP Внешний SIP leadbroskz_Akmaral" at bounding box center [382, 276] width 368 height 33
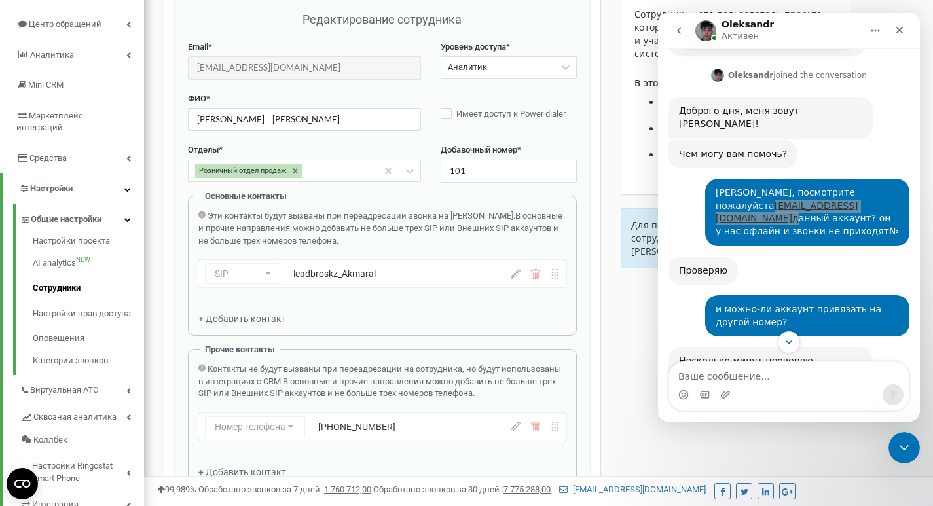
drag, startPoint x: 308, startPoint y: 269, endPoint x: 325, endPoint y: 310, distance: 44.4
click at [325, 310] on div "Эти контакты будут вызваны при переадресации звонка на [PERSON_NAME]. В основны…" at bounding box center [382, 267] width 368 height 115
click at [295, 278] on div "leadbroskz_Akmaral" at bounding box center [383, 273] width 181 height 13
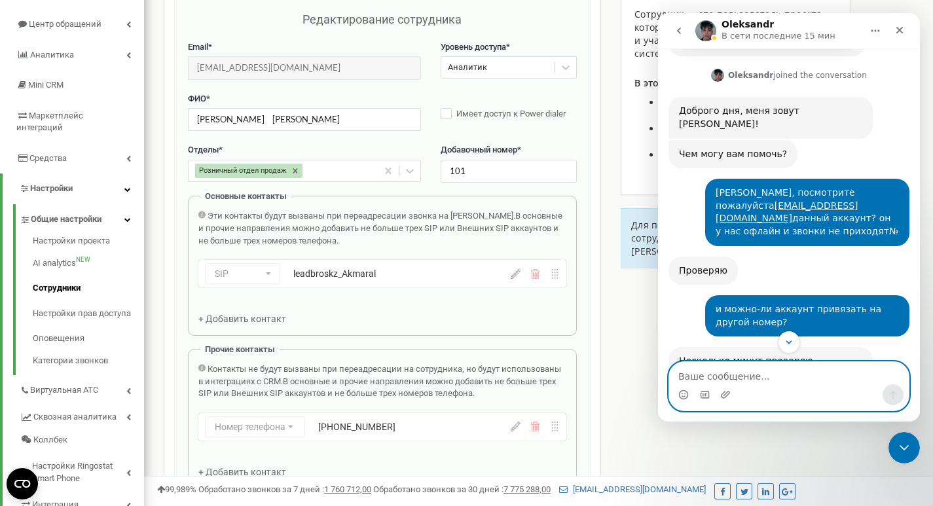
paste textarea "leadbroskz_Akmaral"
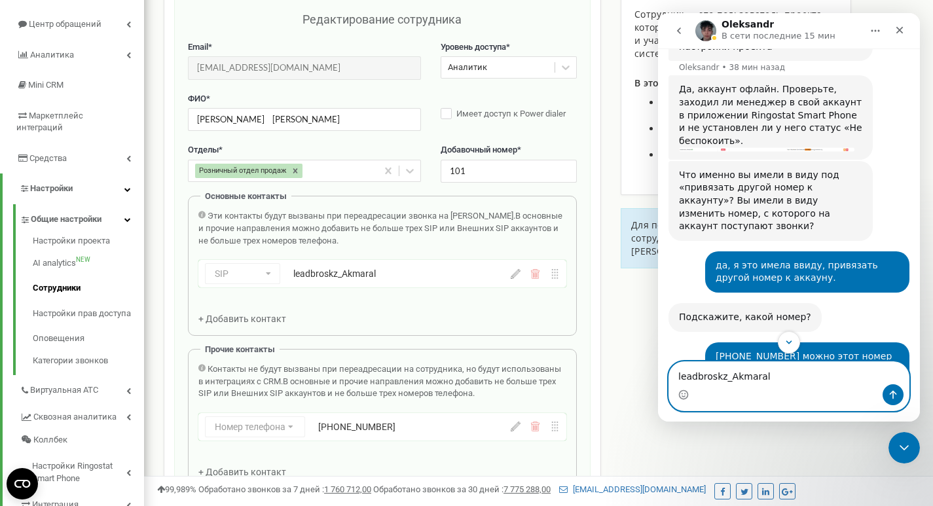
scroll to position [711, 0]
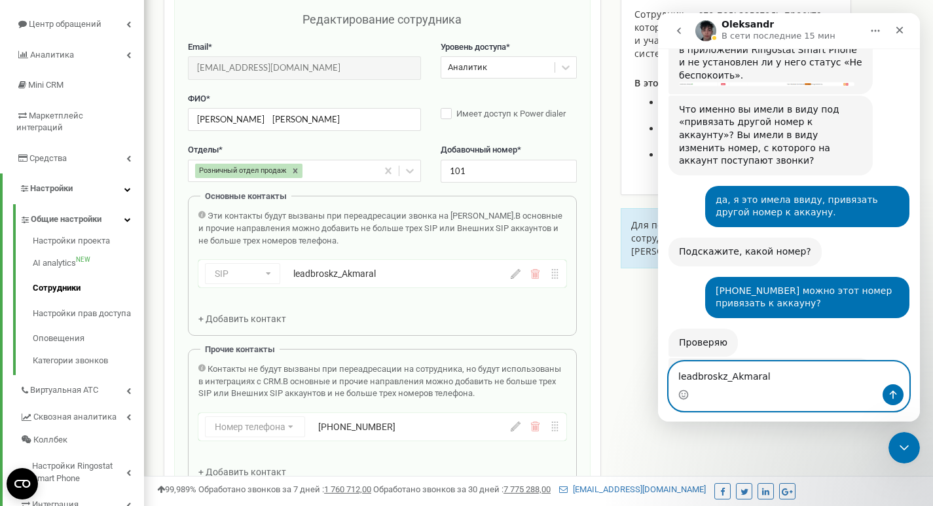
click at [771, 379] on textarea "leadbroskz_Akmaral" at bounding box center [789, 373] width 240 height 22
type textarea "l"
paste textarea "Переадресация на номер 87082690960 с аккаунта leadbroskz_Akmaral"
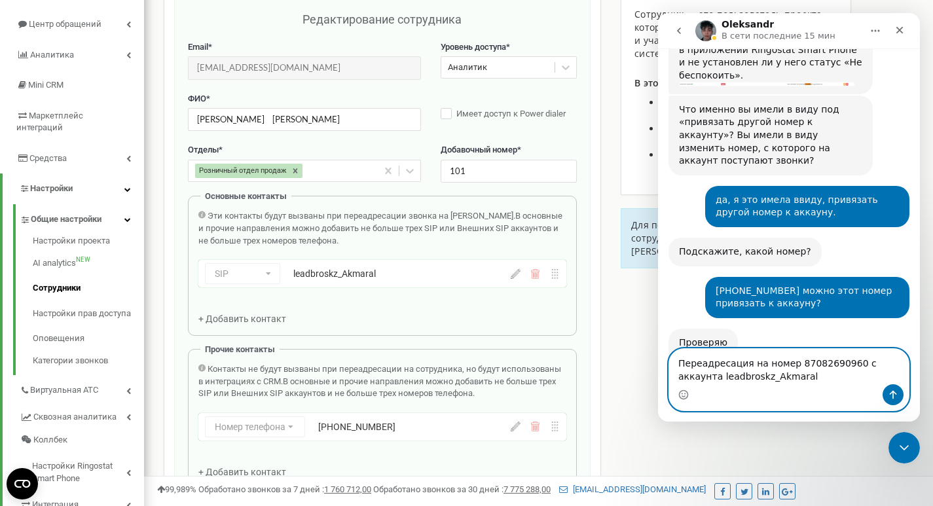
scroll to position [724, 0]
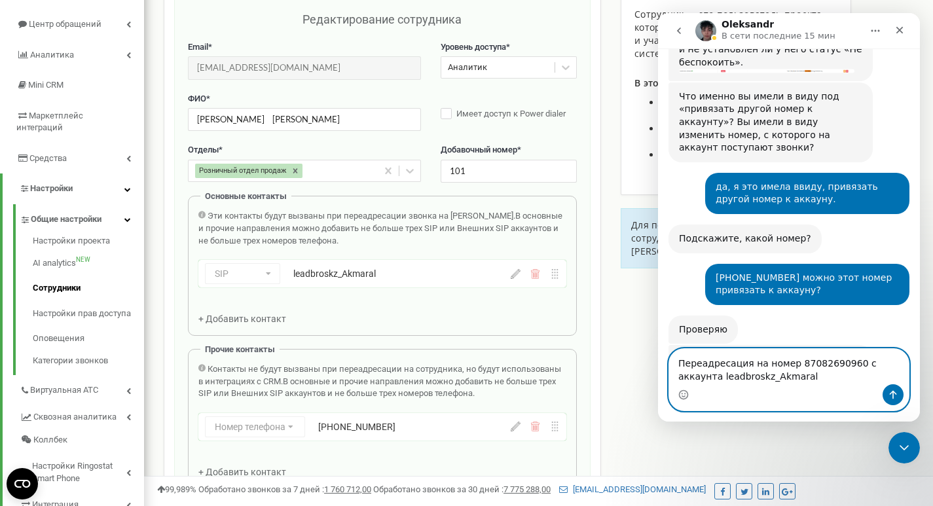
type textarea "Переадресация на номер 87082690960 с аккаунта leadbroskz_Akmaral"
click at [894, 393] on icon "Отправить сообщение…" at bounding box center [893, 395] width 7 height 9
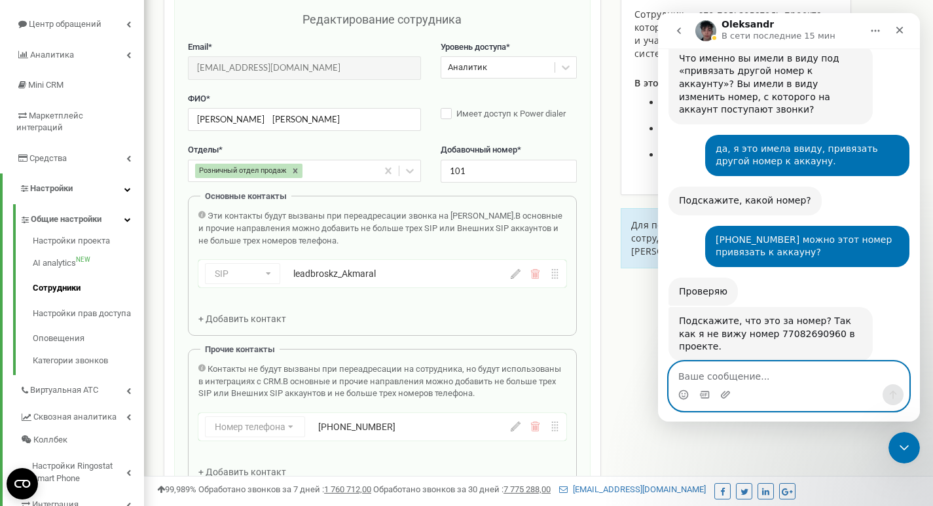
scroll to position [763, 0]
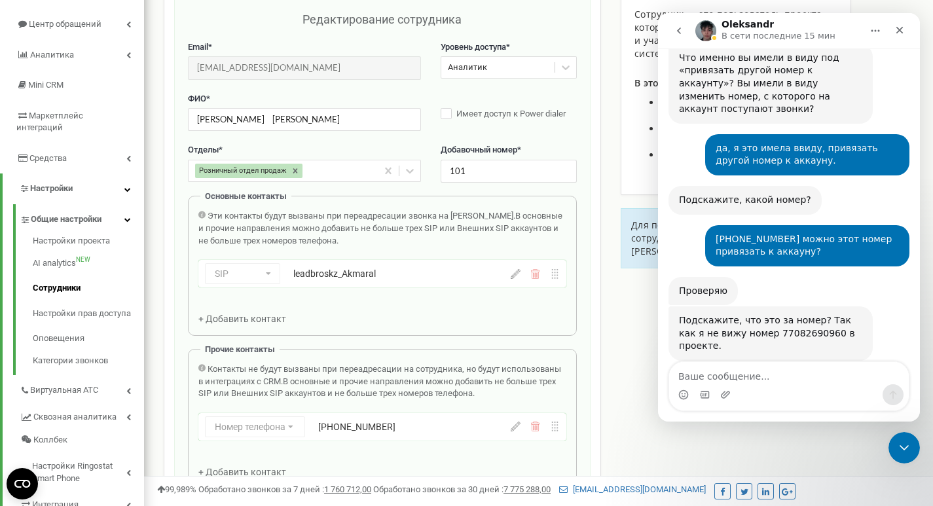
click at [672, 306] on div "Подскажите, что это за номер? Так как я не вижу номер 77082690960 в проекте. [P…" at bounding box center [770, 333] width 204 height 54
copy div "Подскажите, что это за номер? Так как я не вижу номер 77082690960 в проекте."
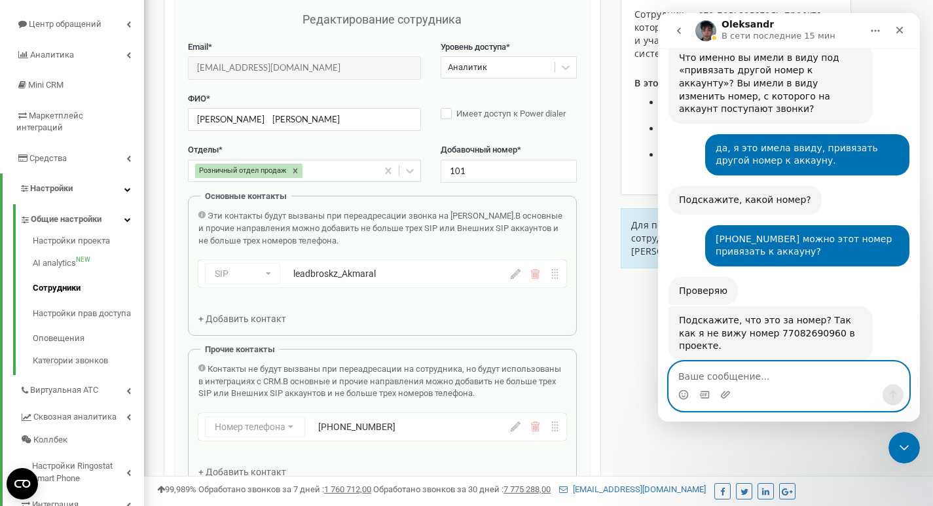
paste textarea "Подскажите, что это за номер? Так как я не вижу номер 77082690960 в проекте."
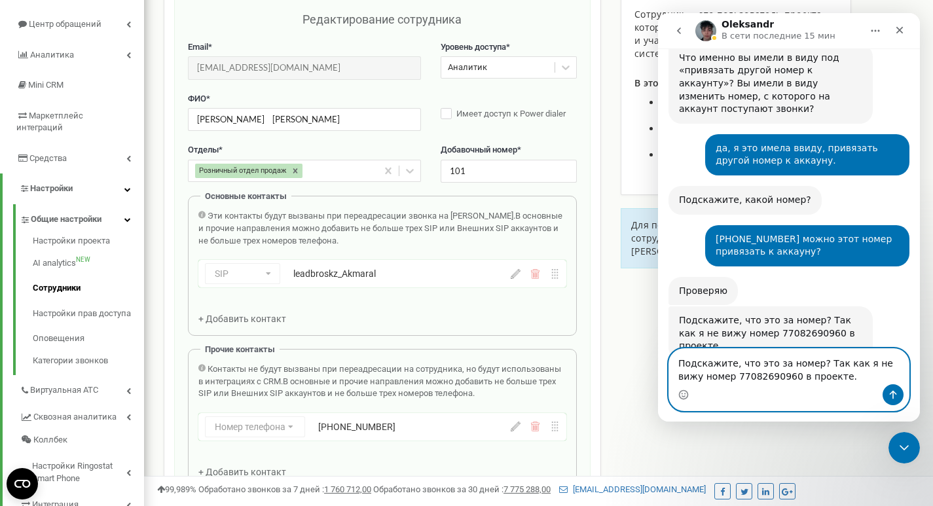
scroll to position [789, 0]
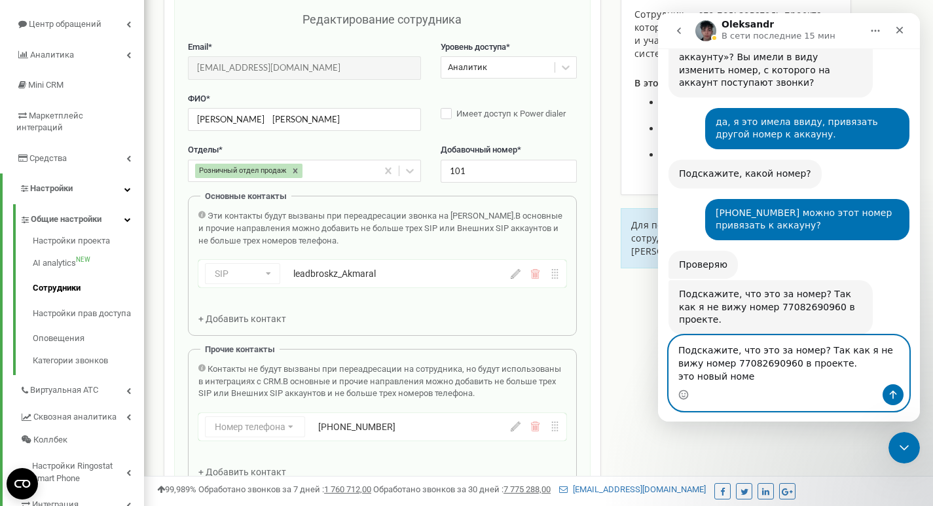
type textarea "Подскажите, что это за номер? Так как я не вижу номер 77082690960 в проекте. эт…"
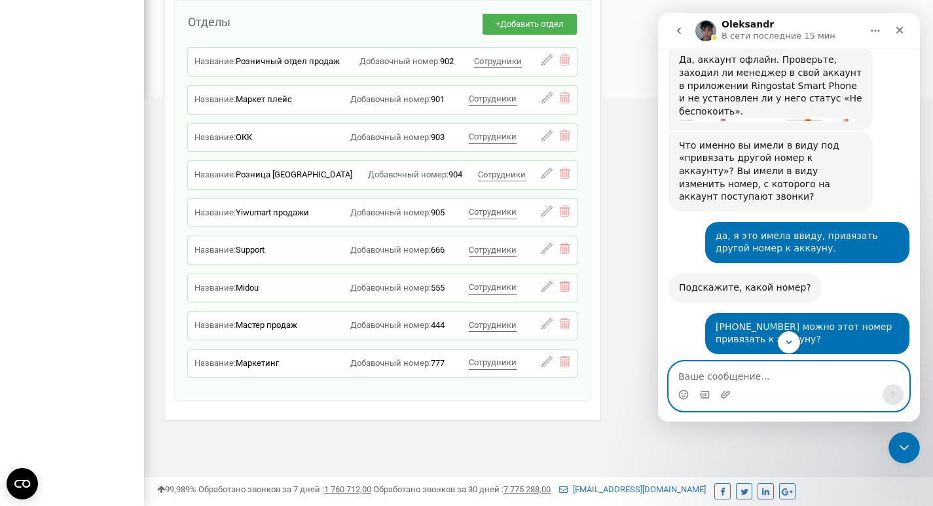
scroll to position [818, 0]
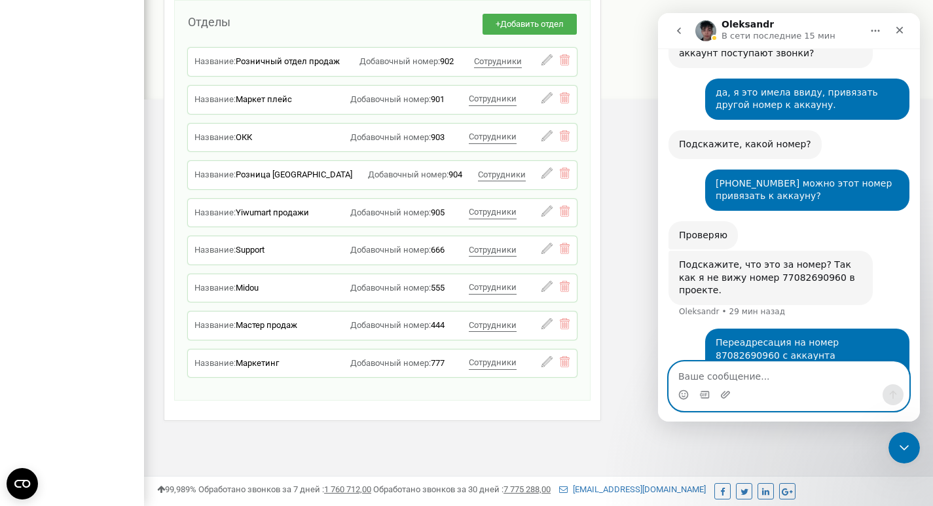
click at [725, 372] on textarea "Ваше сообщение..." at bounding box center [789, 373] width 240 height 22
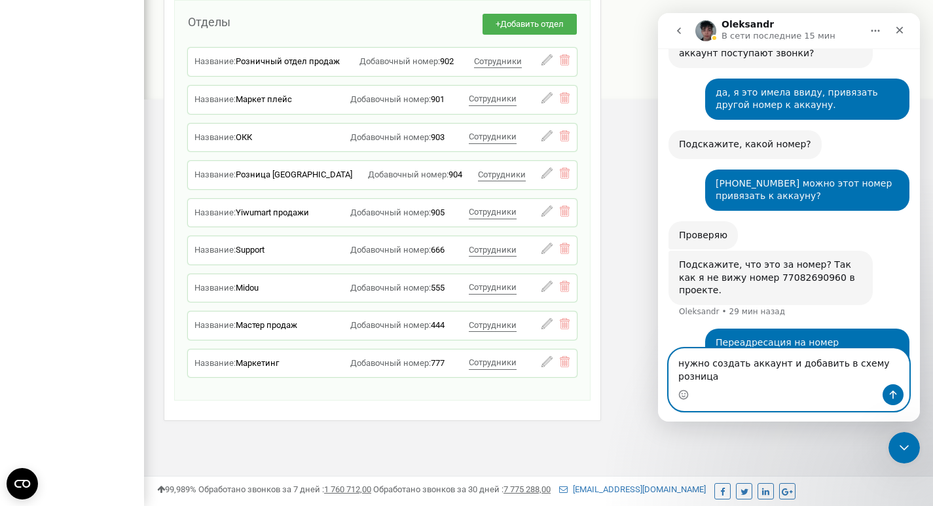
type textarea "нужно создать аккаунт и добавить в схему розница"
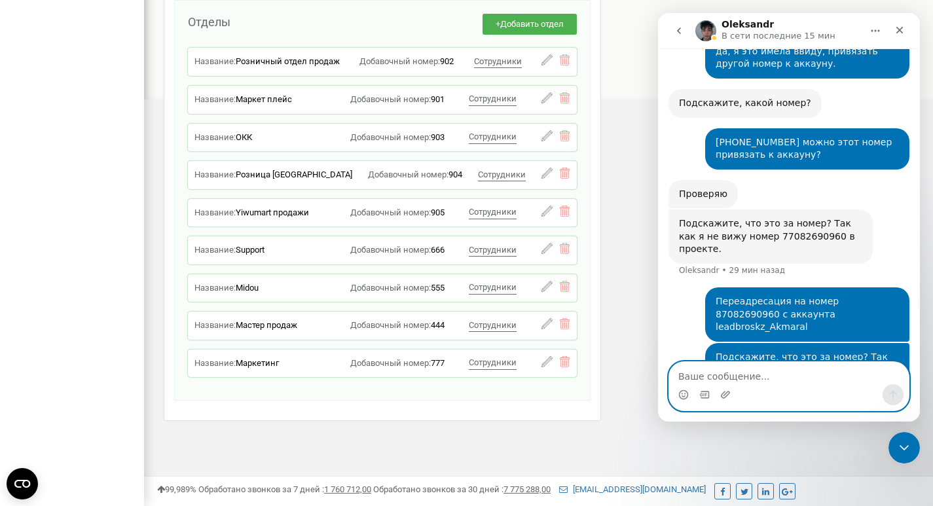
scroll to position [861, 0]
